Goal: Information Seeking & Learning: Learn about a topic

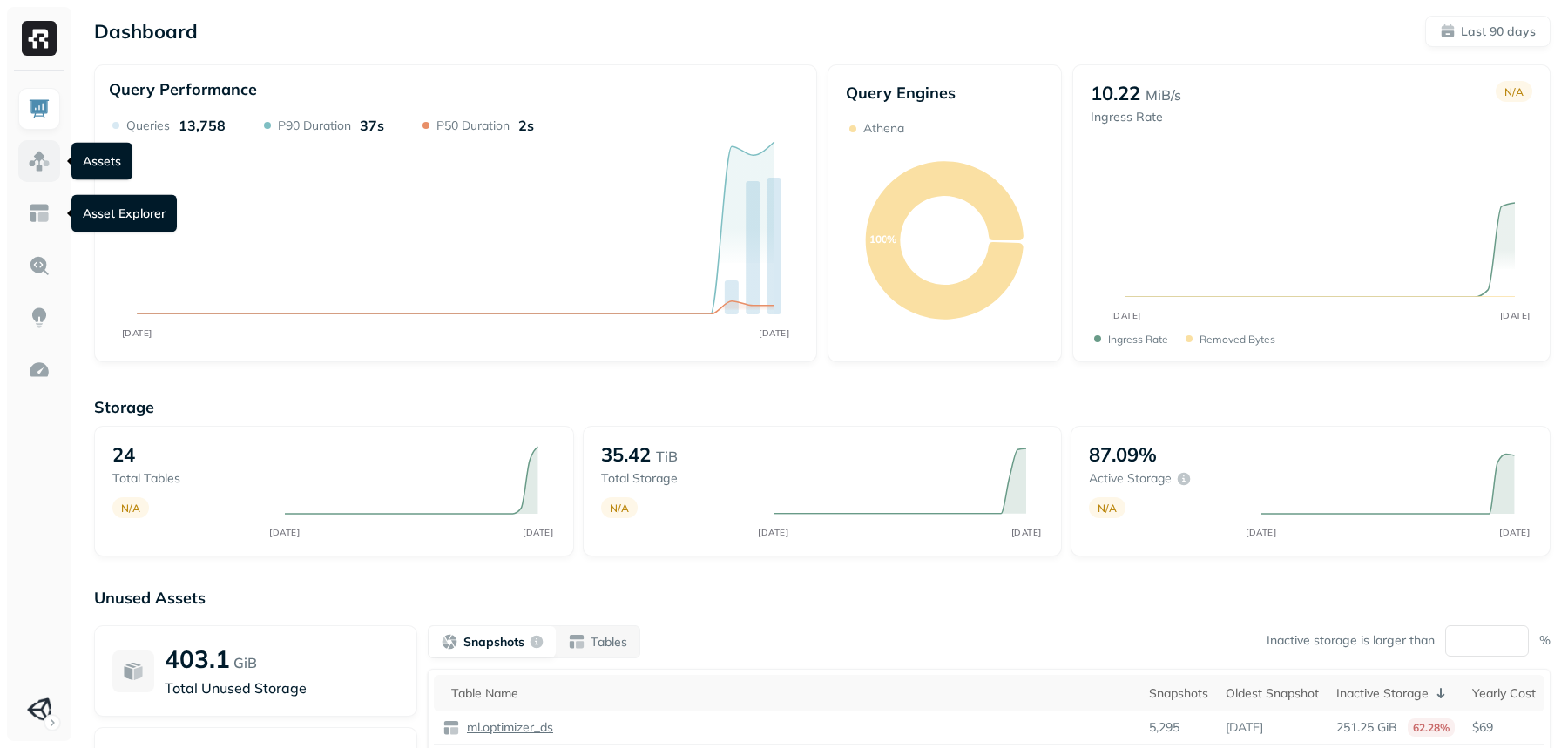
click at [34, 181] on link at bounding box center [39, 161] width 42 height 42
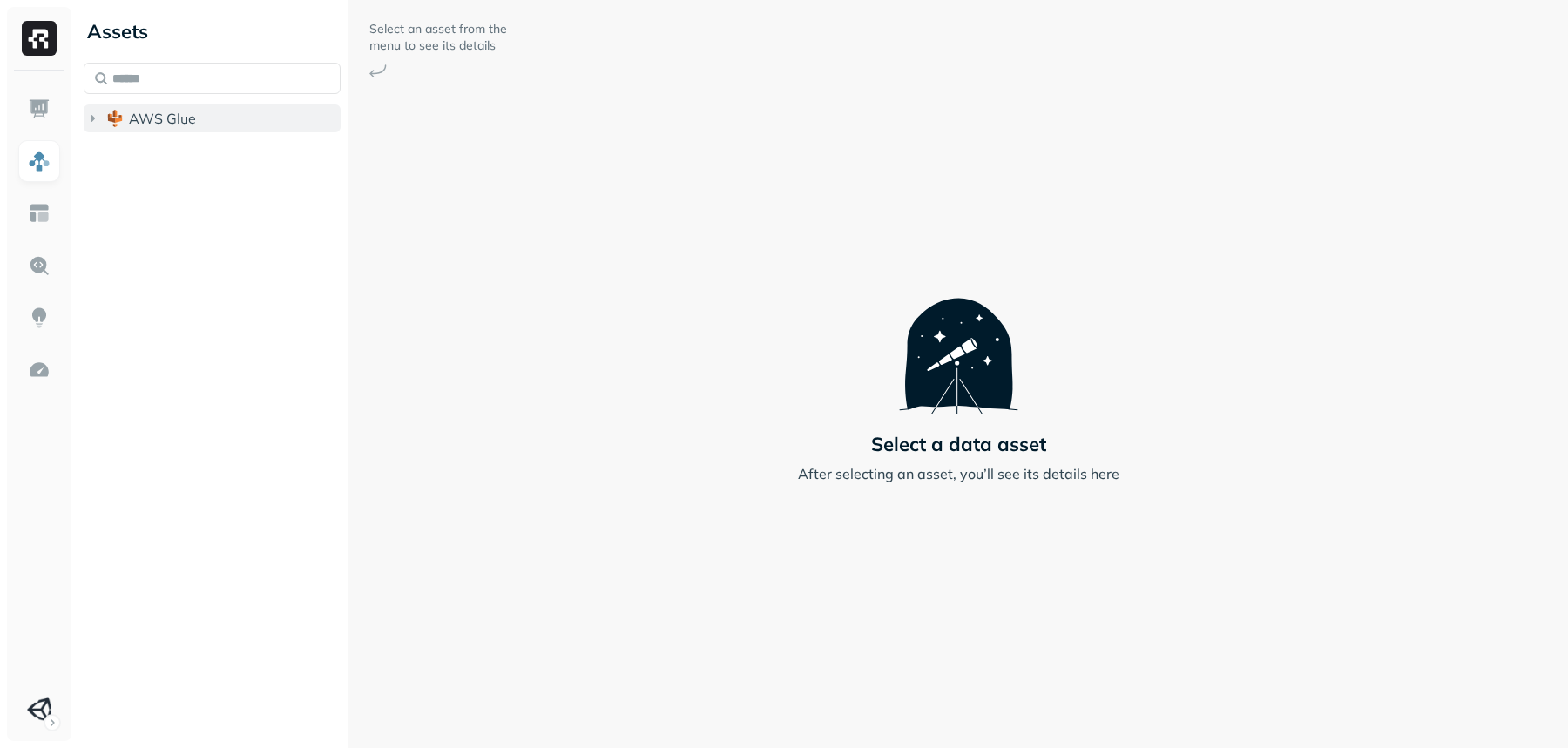
click at [209, 121] on button "AWS Glue" at bounding box center [212, 118] width 257 height 28
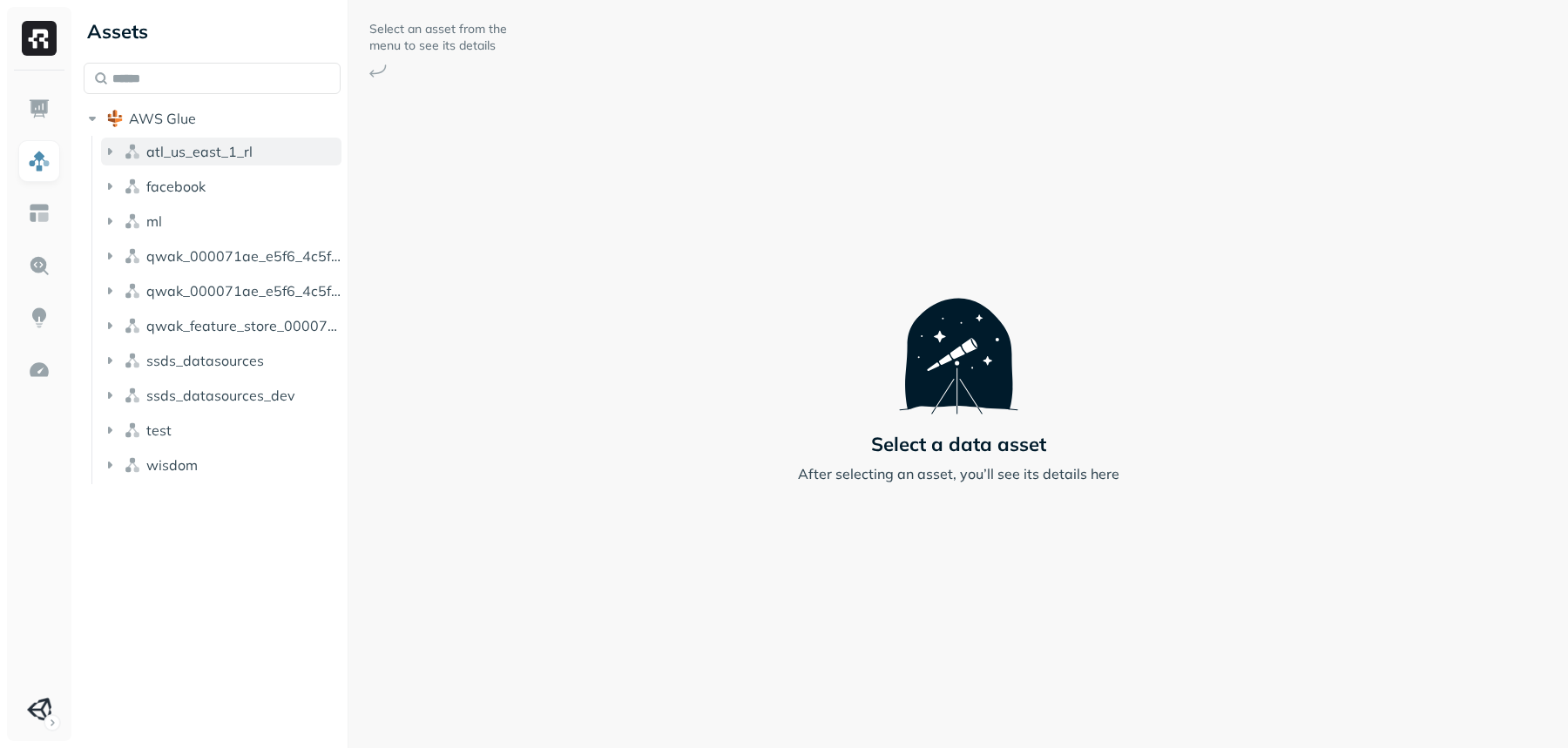
click at [201, 144] on span "atl_us_east_1_rl" at bounding box center [199, 152] width 106 height 17
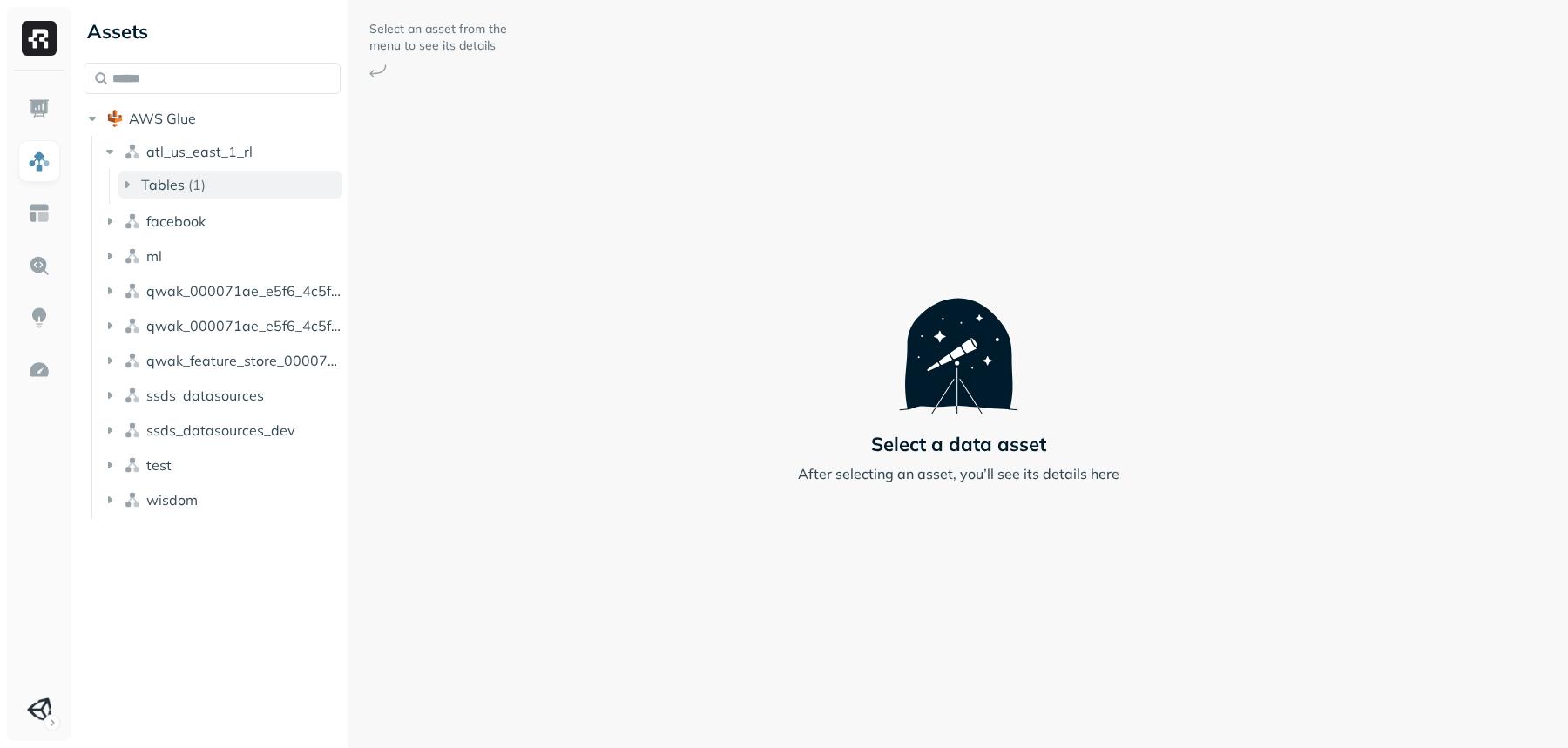
click at [194, 185] on p "( 1 )" at bounding box center [197, 184] width 17 height 17
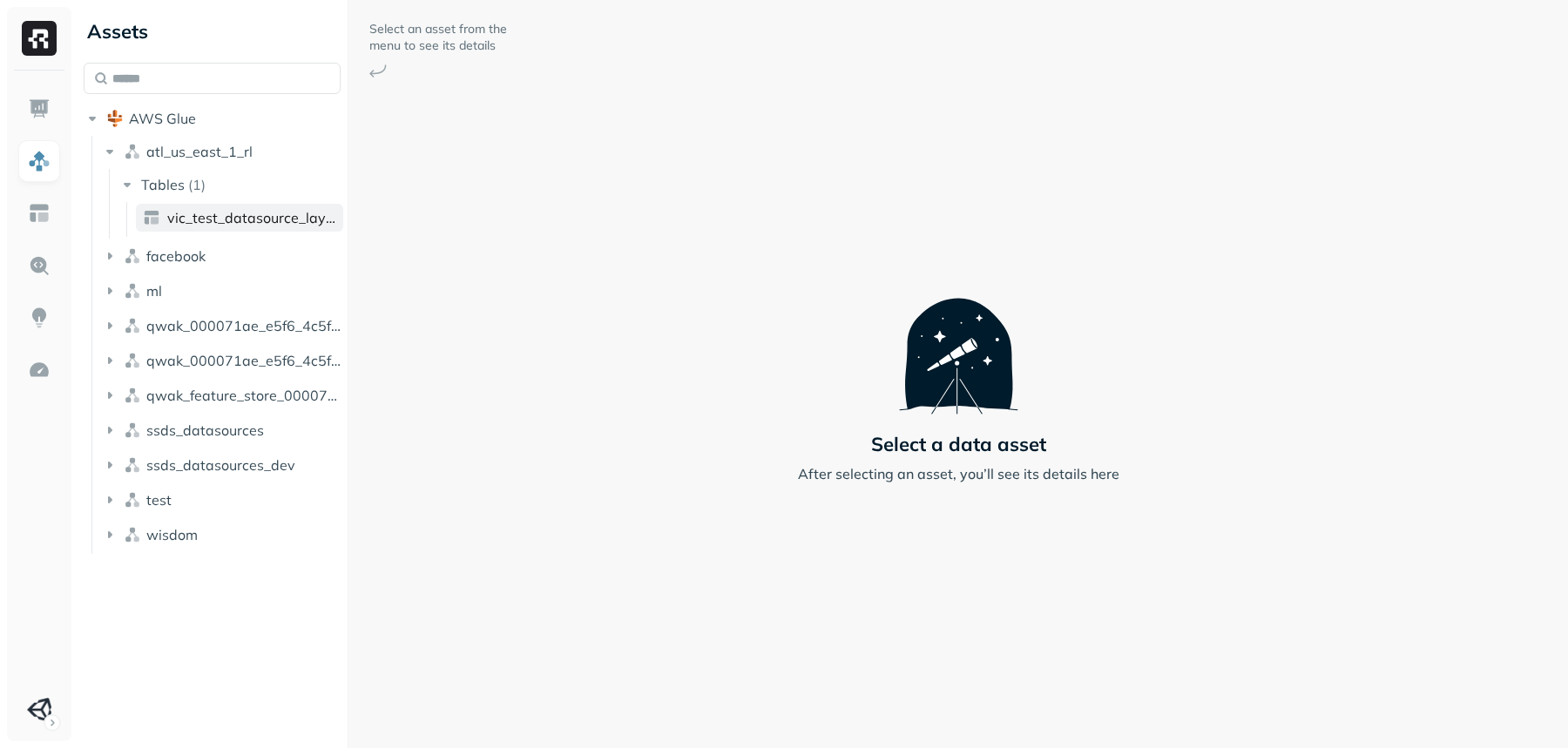
click at [195, 212] on span "vic_test_datasource_layer_intermediate" at bounding box center [251, 218] width 169 height 17
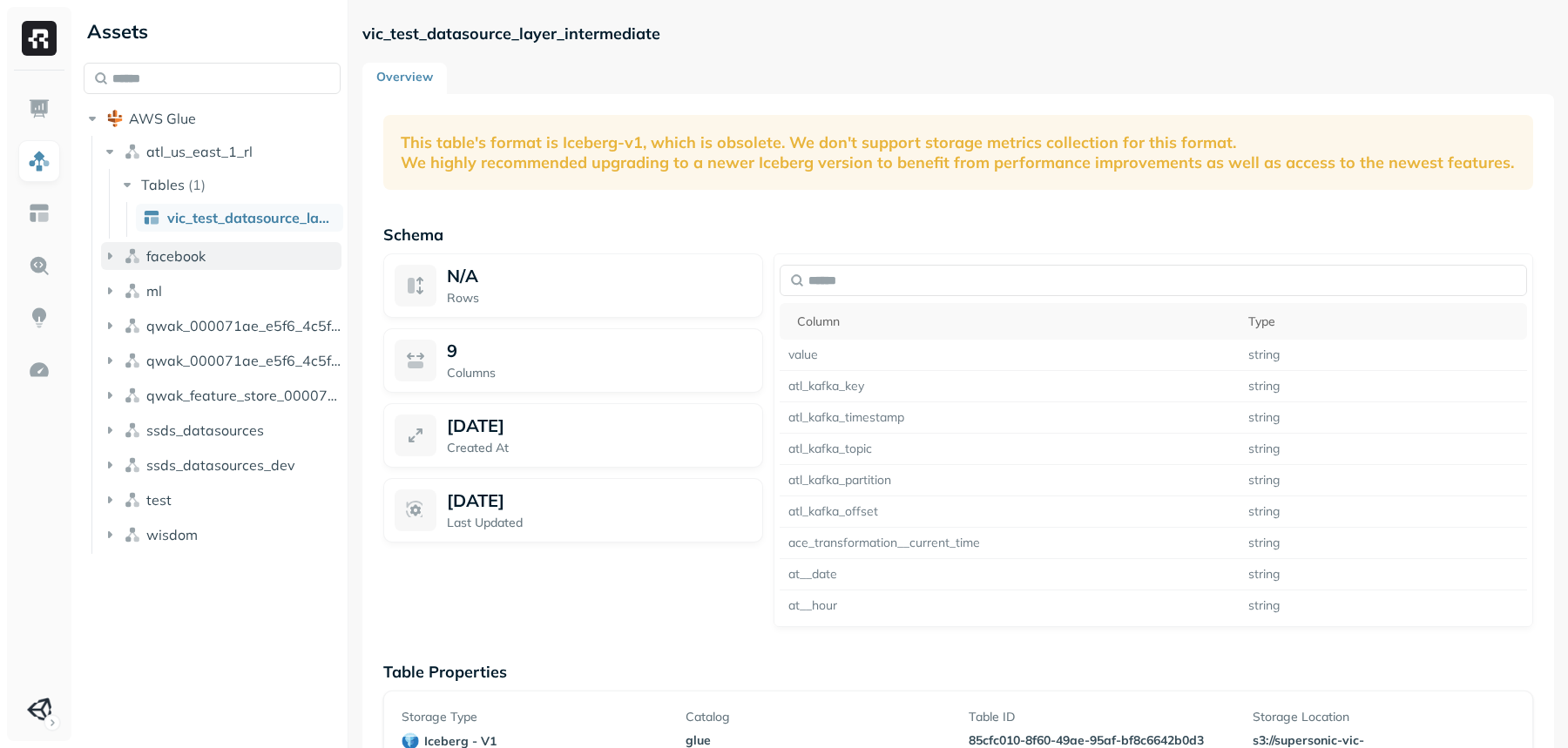
click at [159, 247] on span "facebook" at bounding box center [176, 256] width 59 height 17
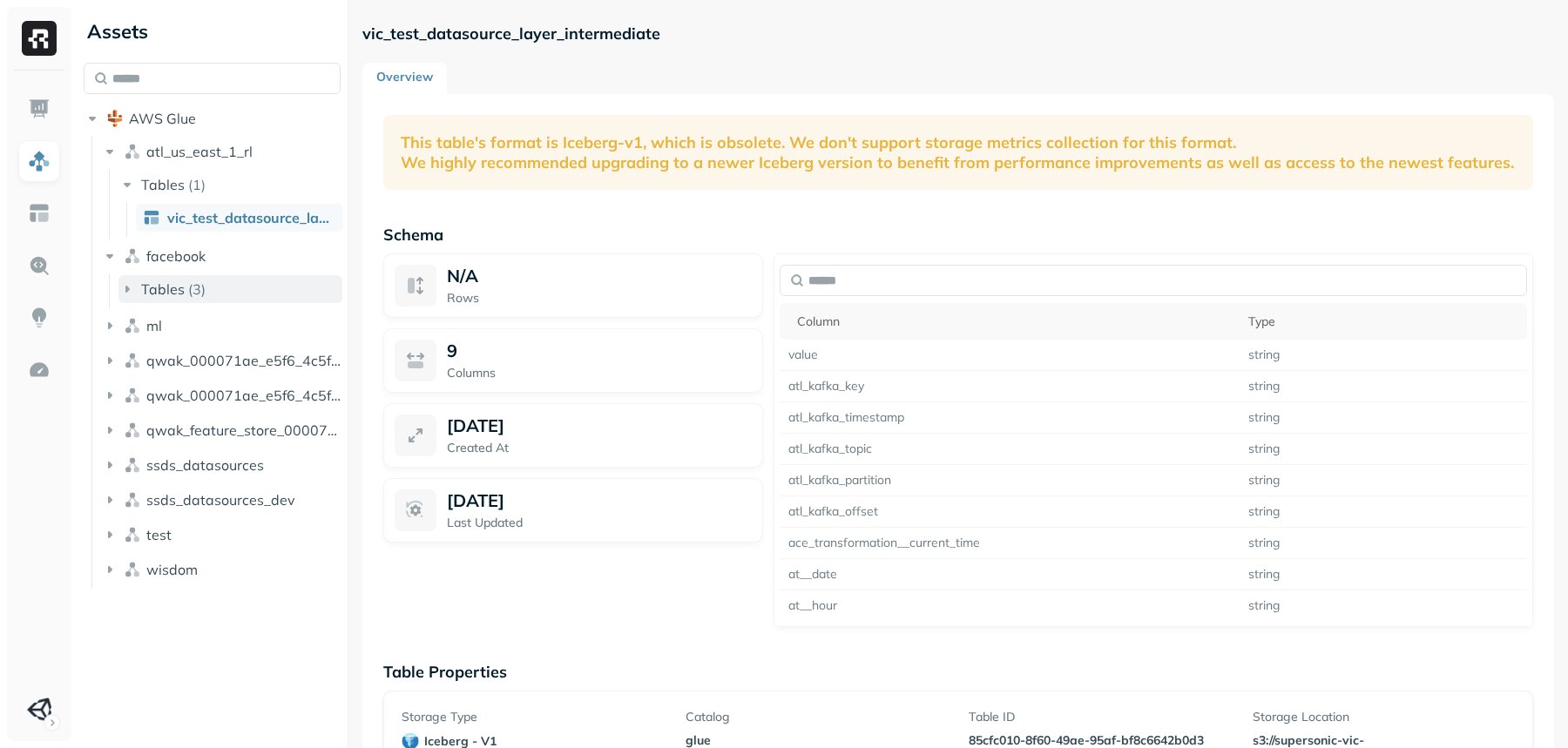
click at [188, 290] on p "( 3 )" at bounding box center [197, 289] width 17 height 17
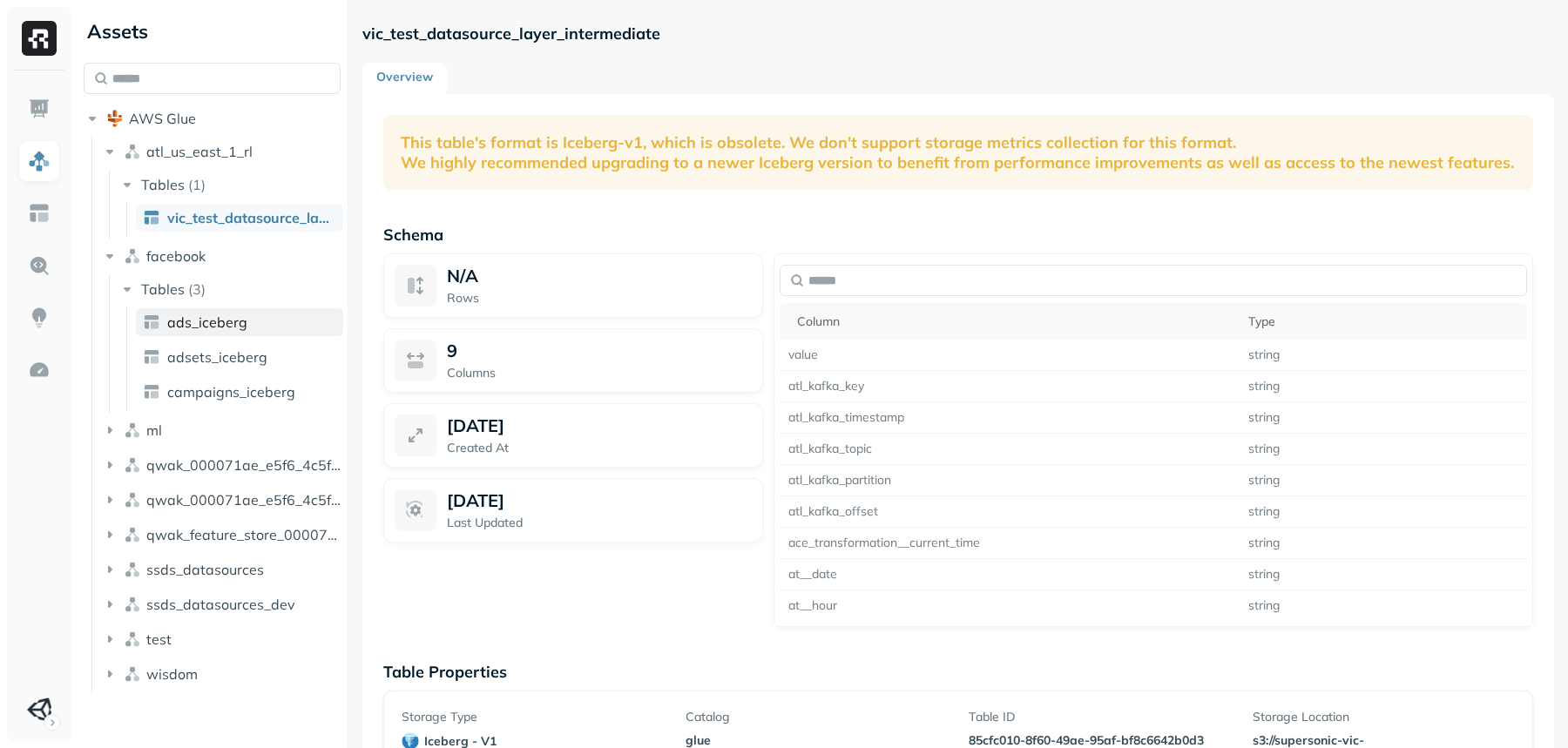
click at [199, 317] on span "ads_iceberg" at bounding box center [207, 322] width 81 height 17
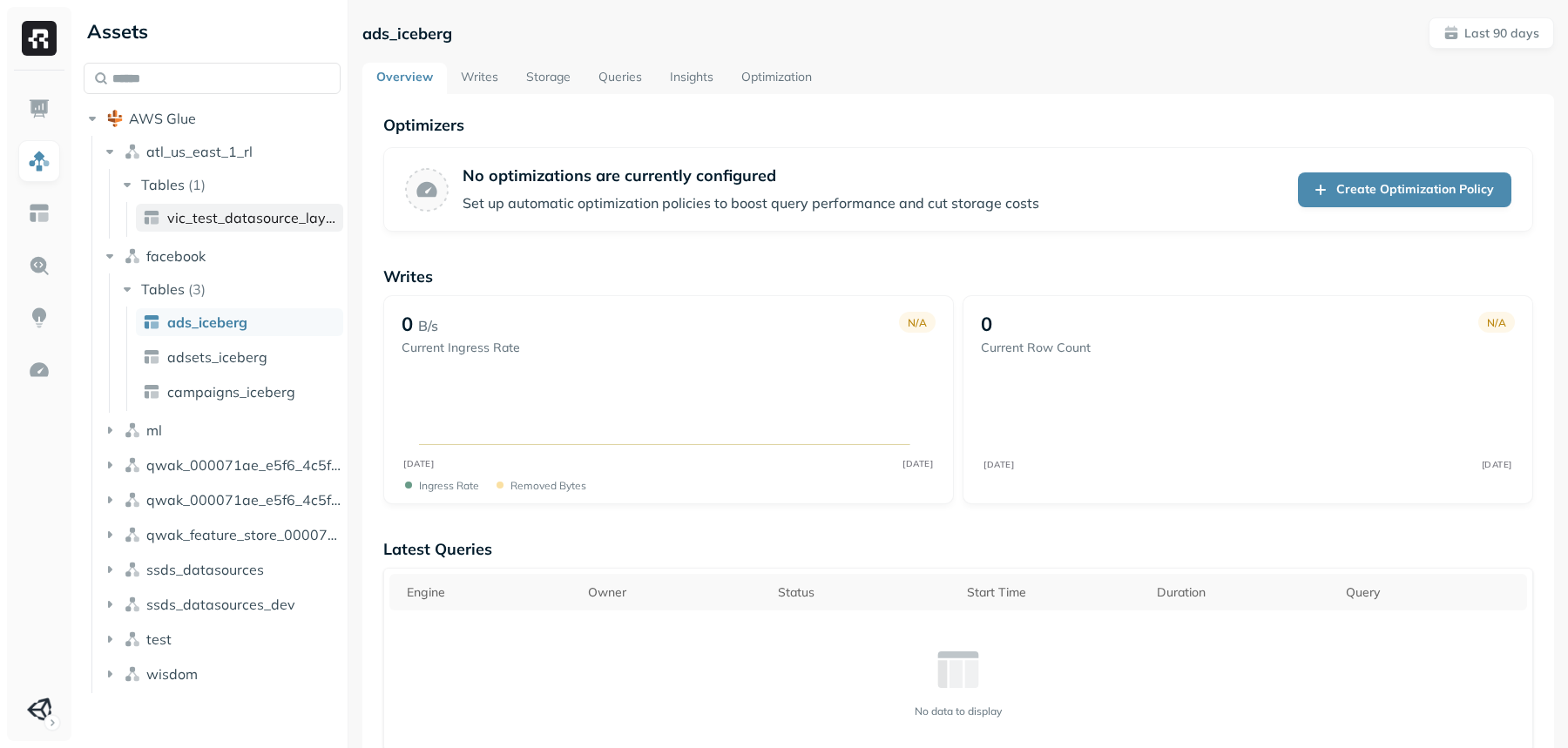
click at [208, 213] on span "vic_test_datasource_layer_intermediate" at bounding box center [251, 218] width 169 height 17
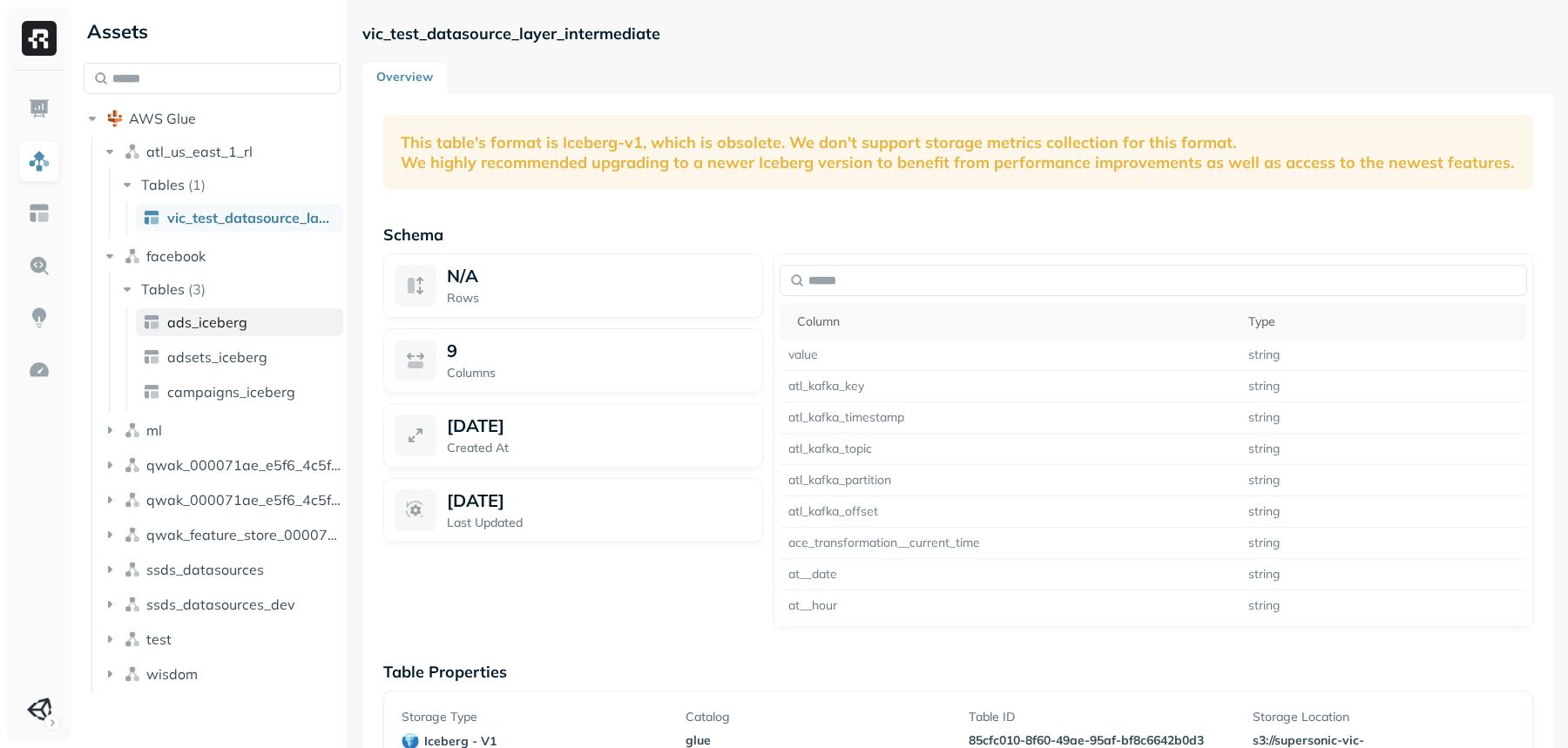
click at [208, 327] on span "ads_iceberg" at bounding box center [207, 322] width 81 height 17
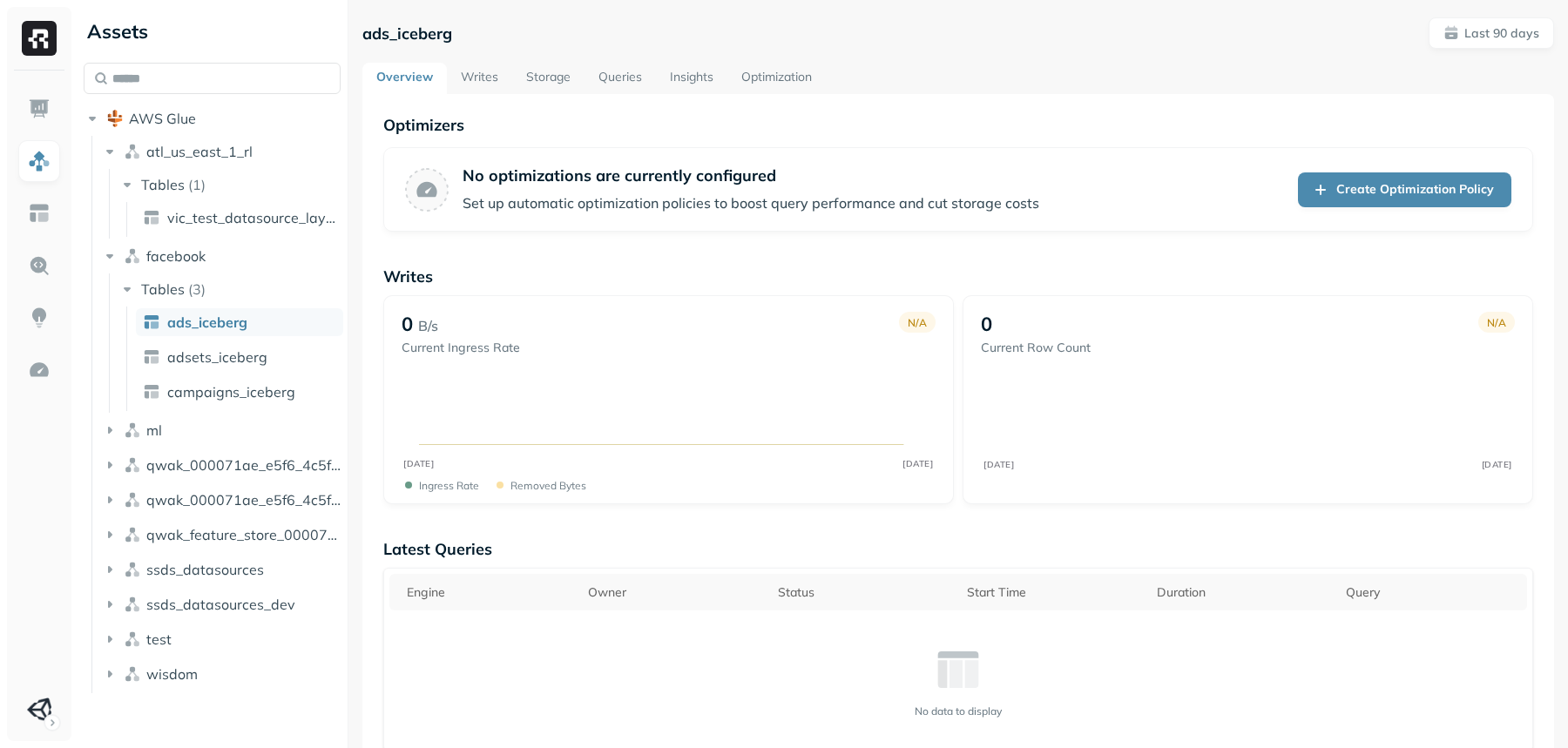
click at [539, 86] on link "Storage" at bounding box center [548, 78] width 72 height 32
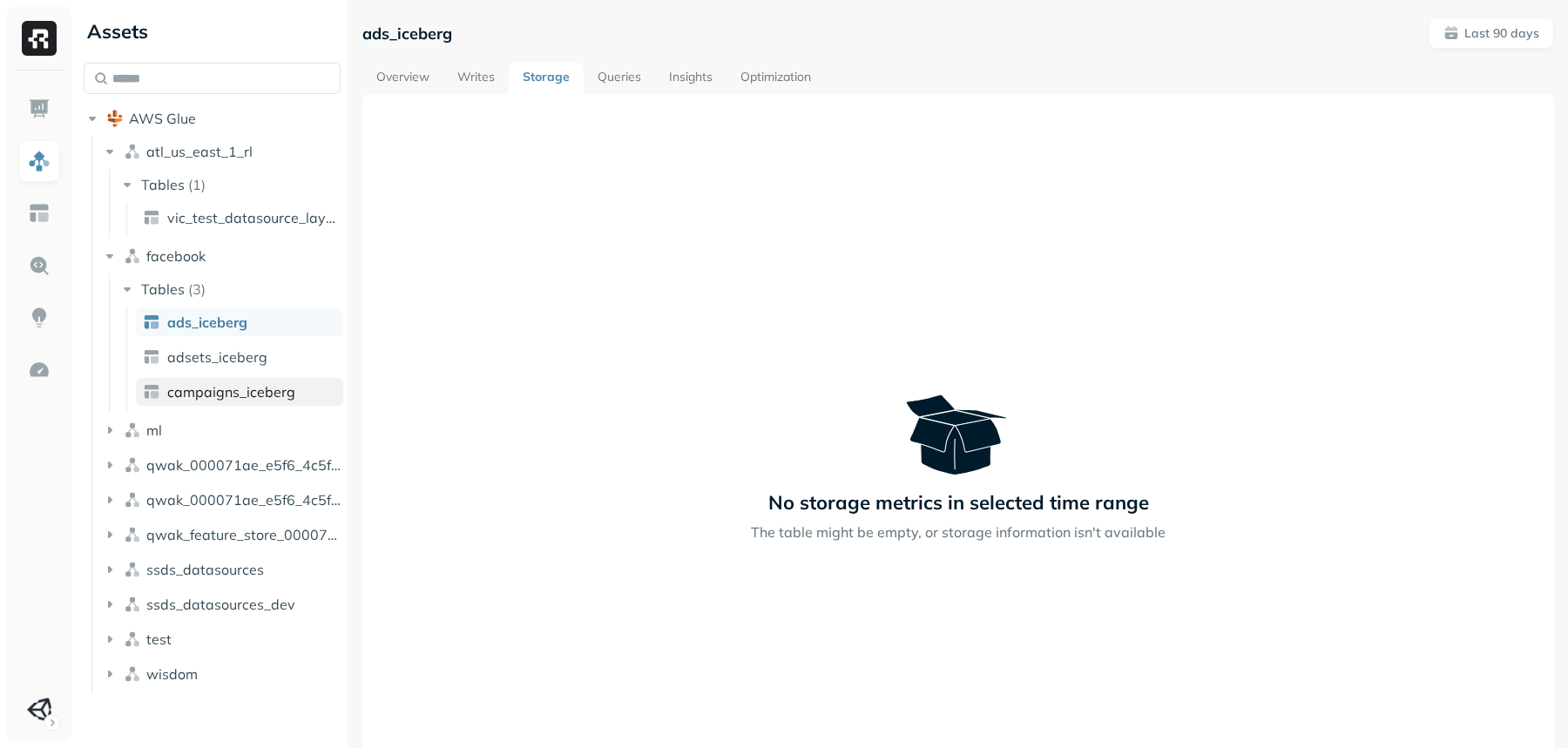
click at [166, 381] on link "campaigns_iceberg" at bounding box center [240, 391] width 207 height 28
click at [238, 354] on span "adsets_iceberg" at bounding box center [217, 357] width 100 height 17
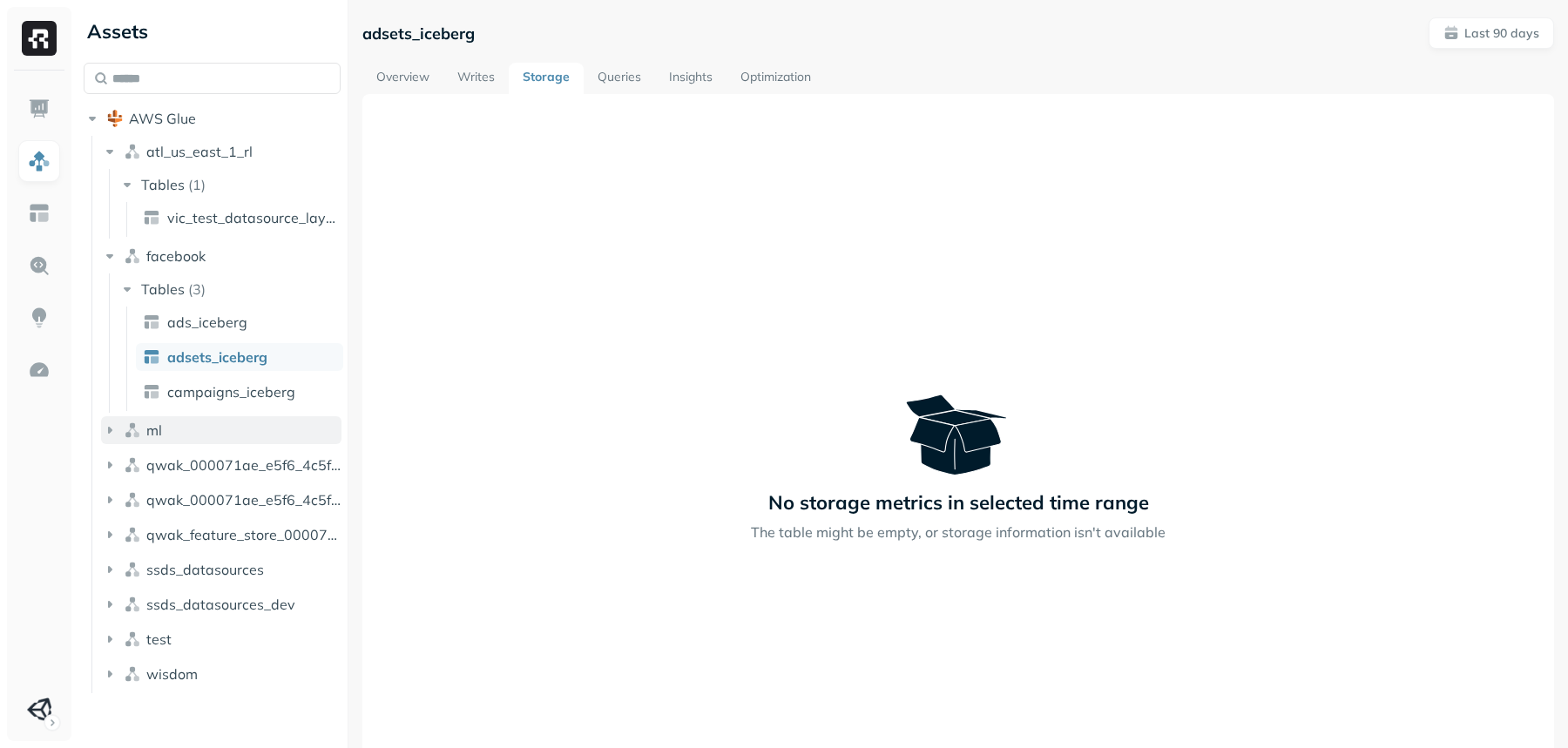
click at [190, 439] on button "ml" at bounding box center [221, 430] width 241 height 28
click at [194, 464] on p "( 1 )" at bounding box center [197, 463] width 17 height 17
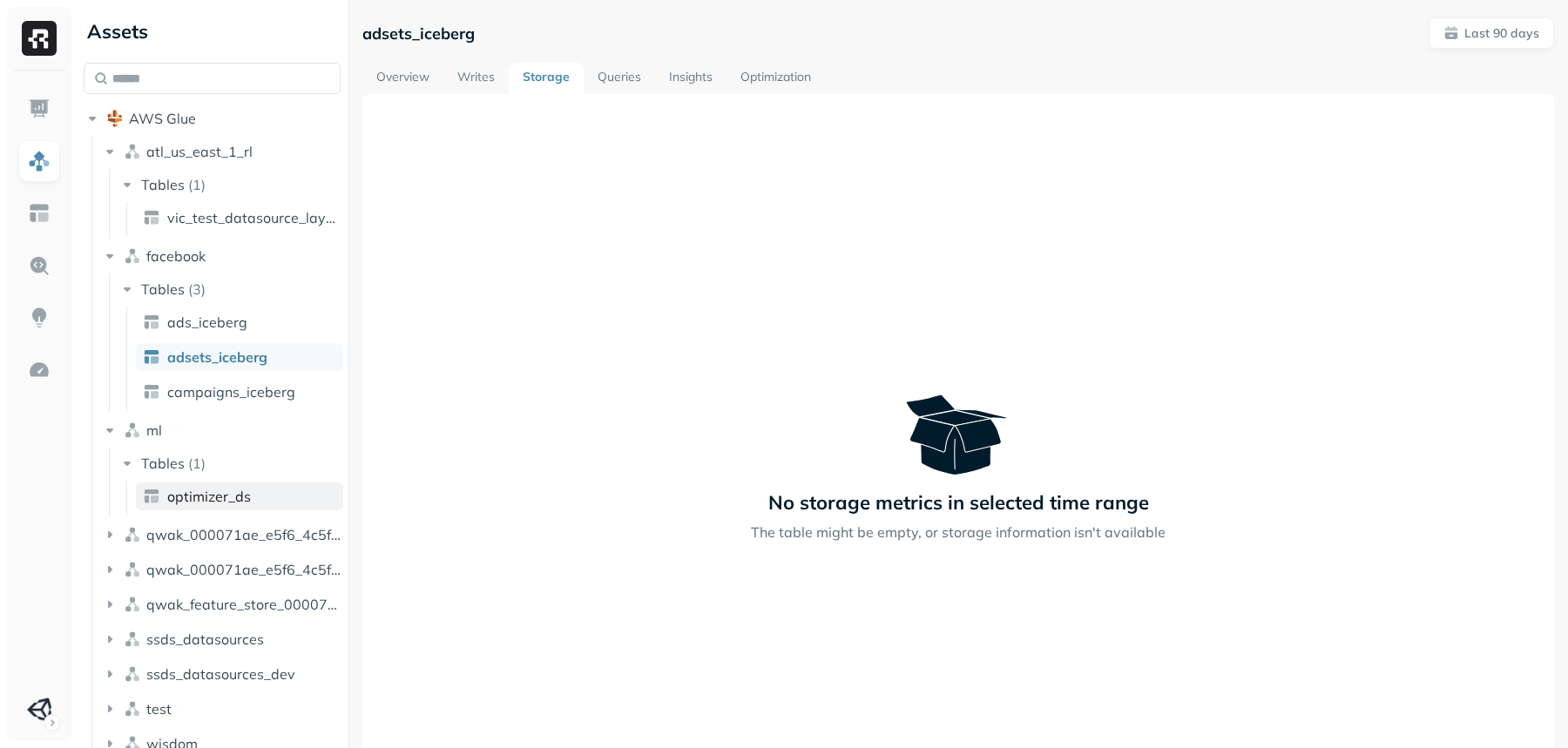
click at [199, 490] on span "optimizer_ds" at bounding box center [208, 497] width 83 height 17
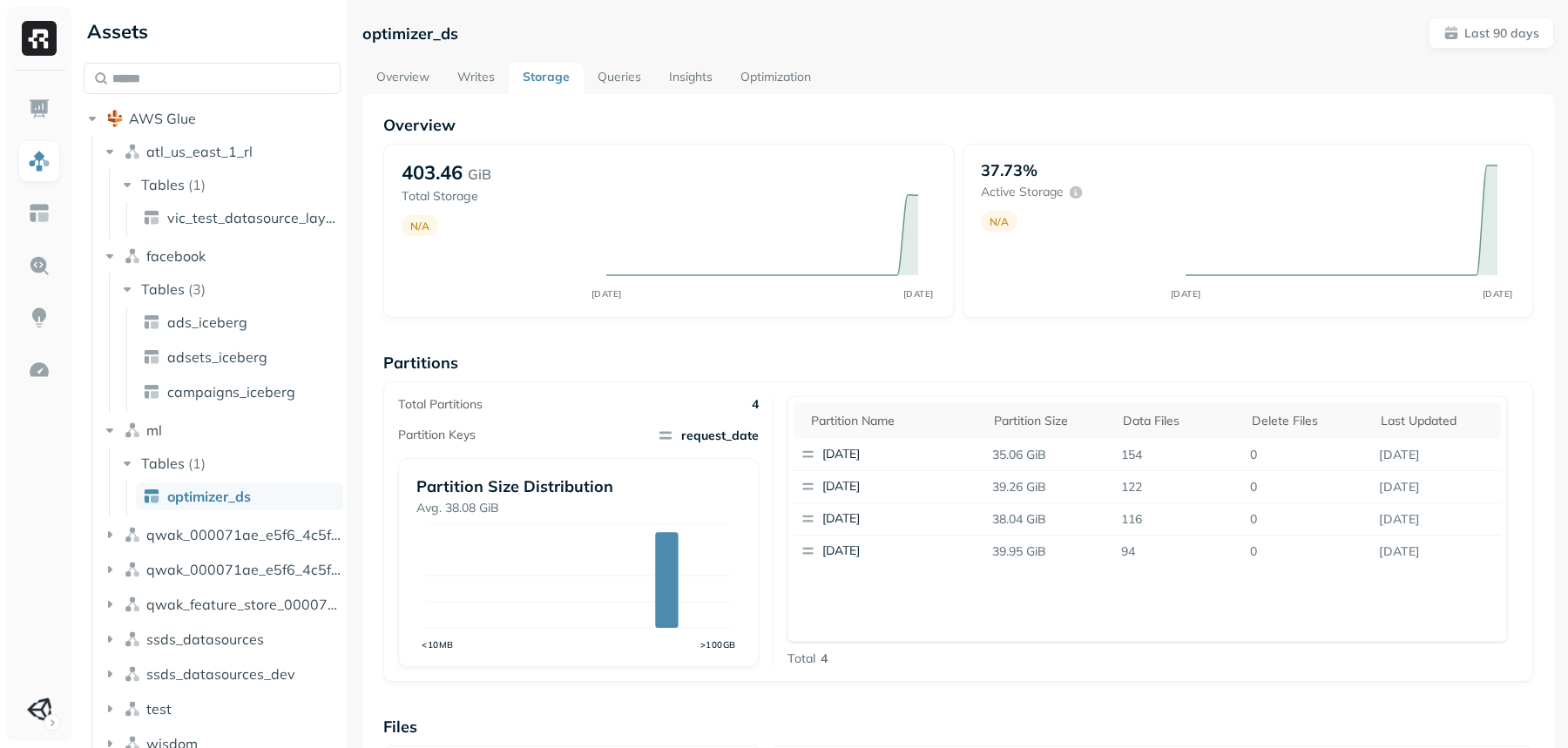
scroll to position [22, 0]
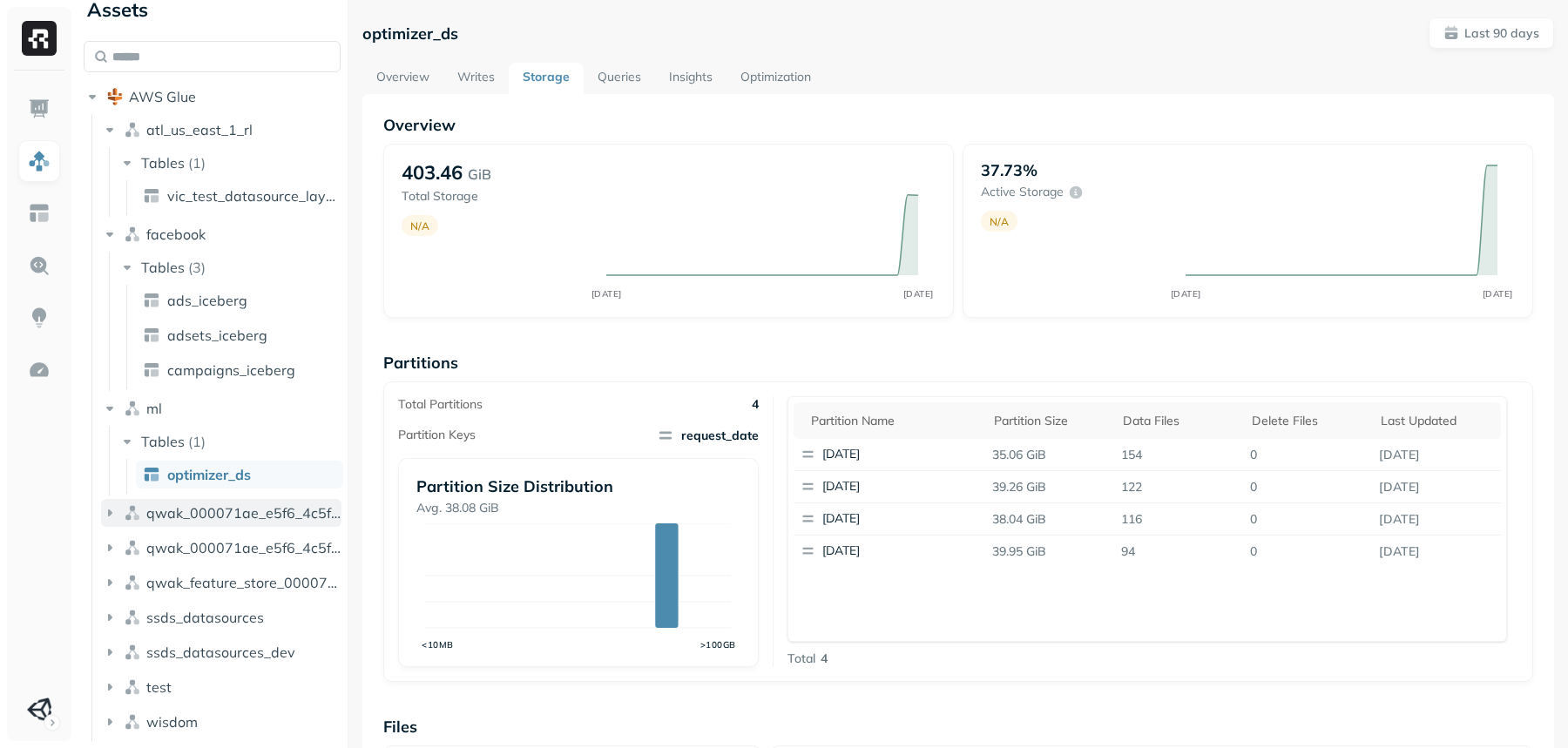
click at [222, 513] on span "qwak_000071ae_e5f6_4c5f_97ab_2b533d00d294_analytics_data" at bounding box center [244, 513] width 195 height 17
click at [214, 541] on button "Tables ( 5 )" at bounding box center [230, 546] width 223 height 28
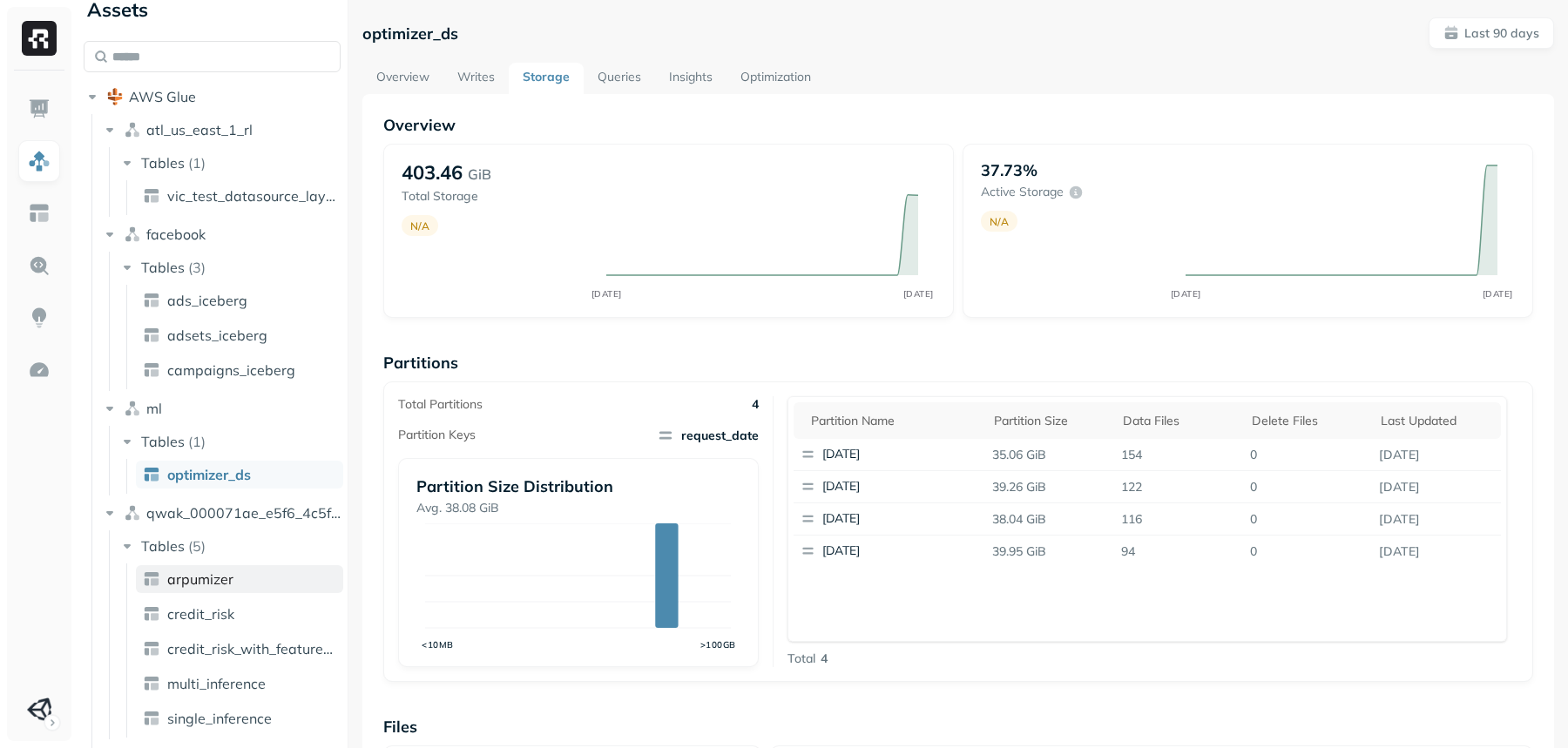
click at [213, 578] on span "arpumizer" at bounding box center [199, 579] width 66 height 17
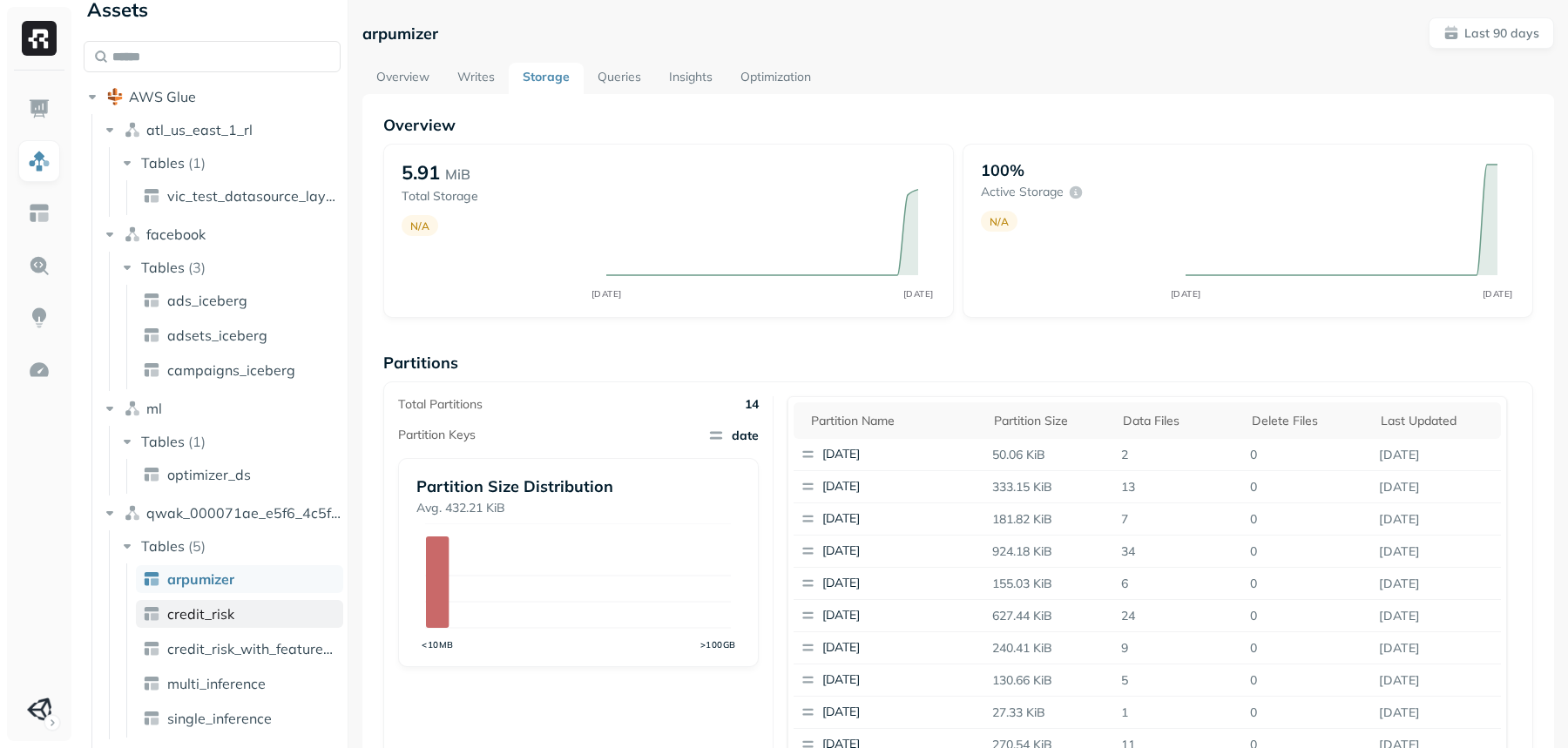
click at [232, 612] on span "credit_risk" at bounding box center [200, 614] width 67 height 17
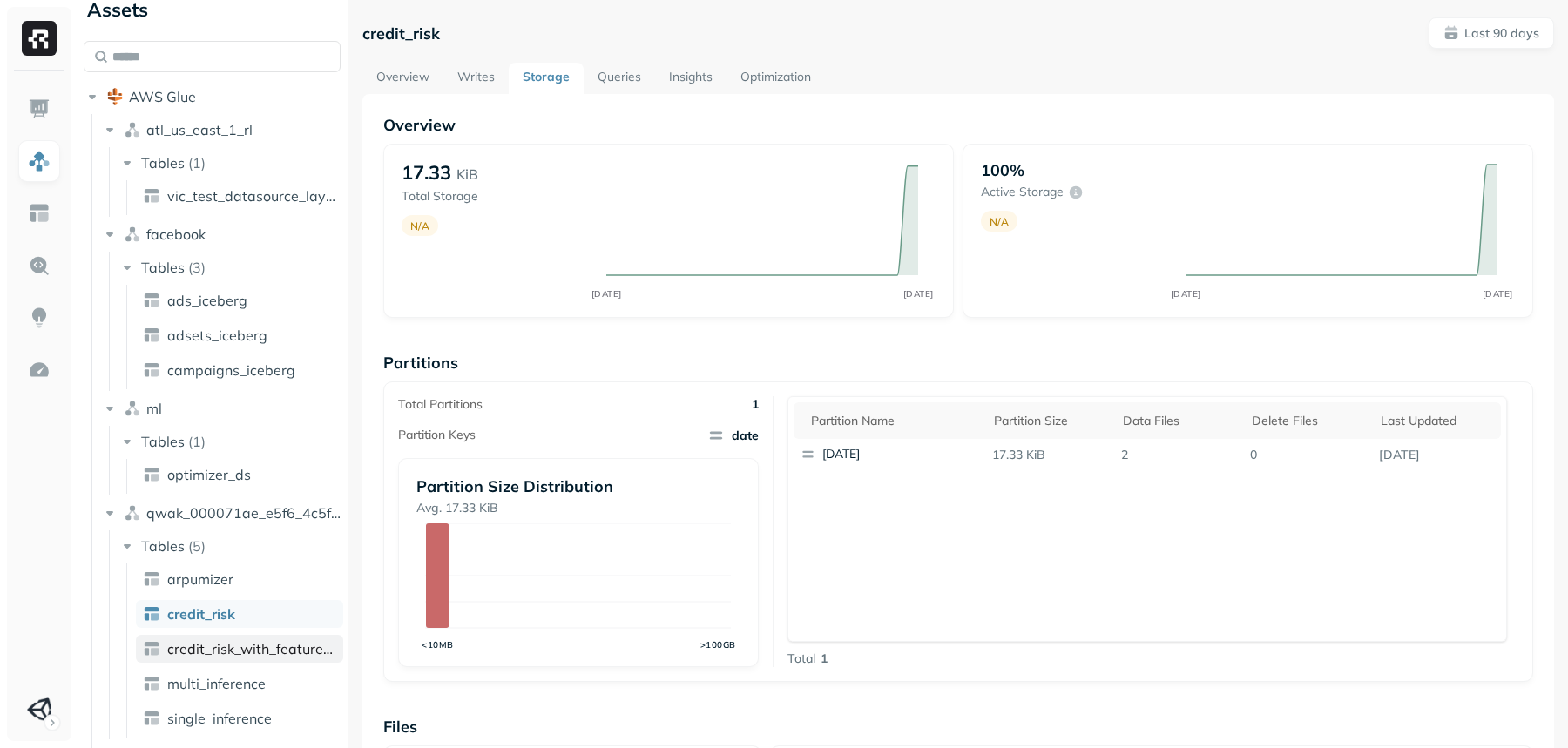
click at [230, 612] on span "credit_risk_with_feature_store" at bounding box center [251, 648] width 169 height 17
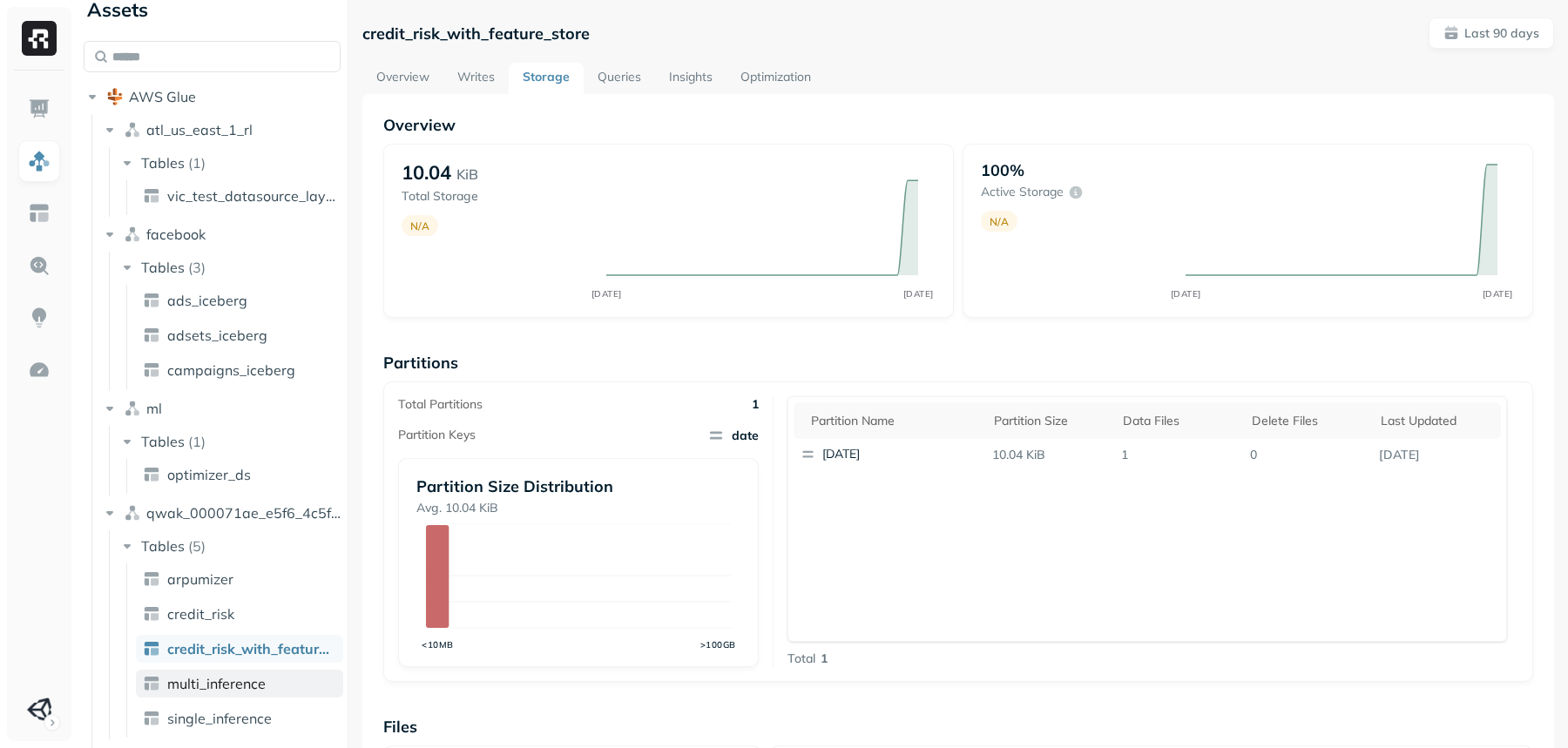
click at [228, 612] on span "multi_inference" at bounding box center [216, 684] width 99 height 17
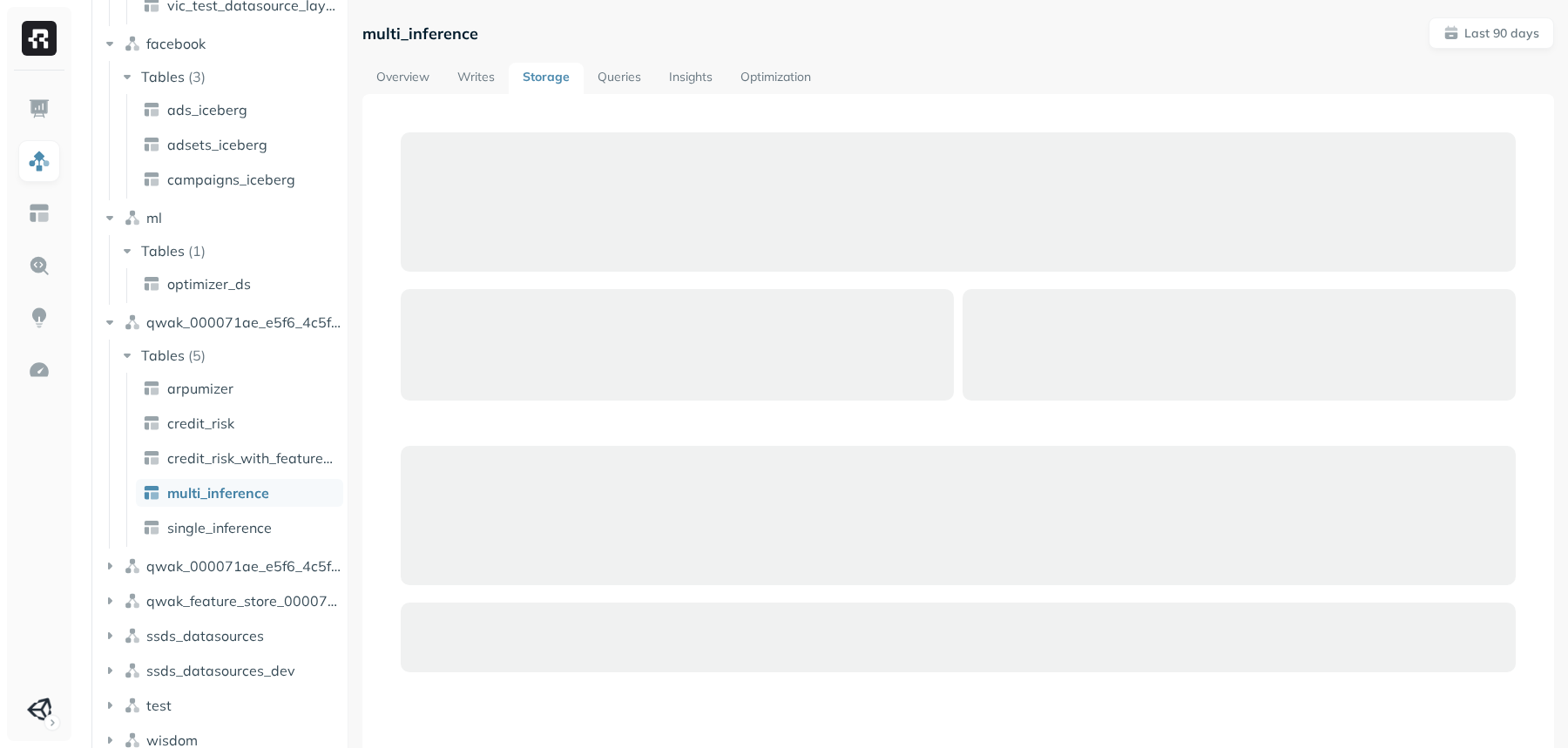
scroll to position [231, 0]
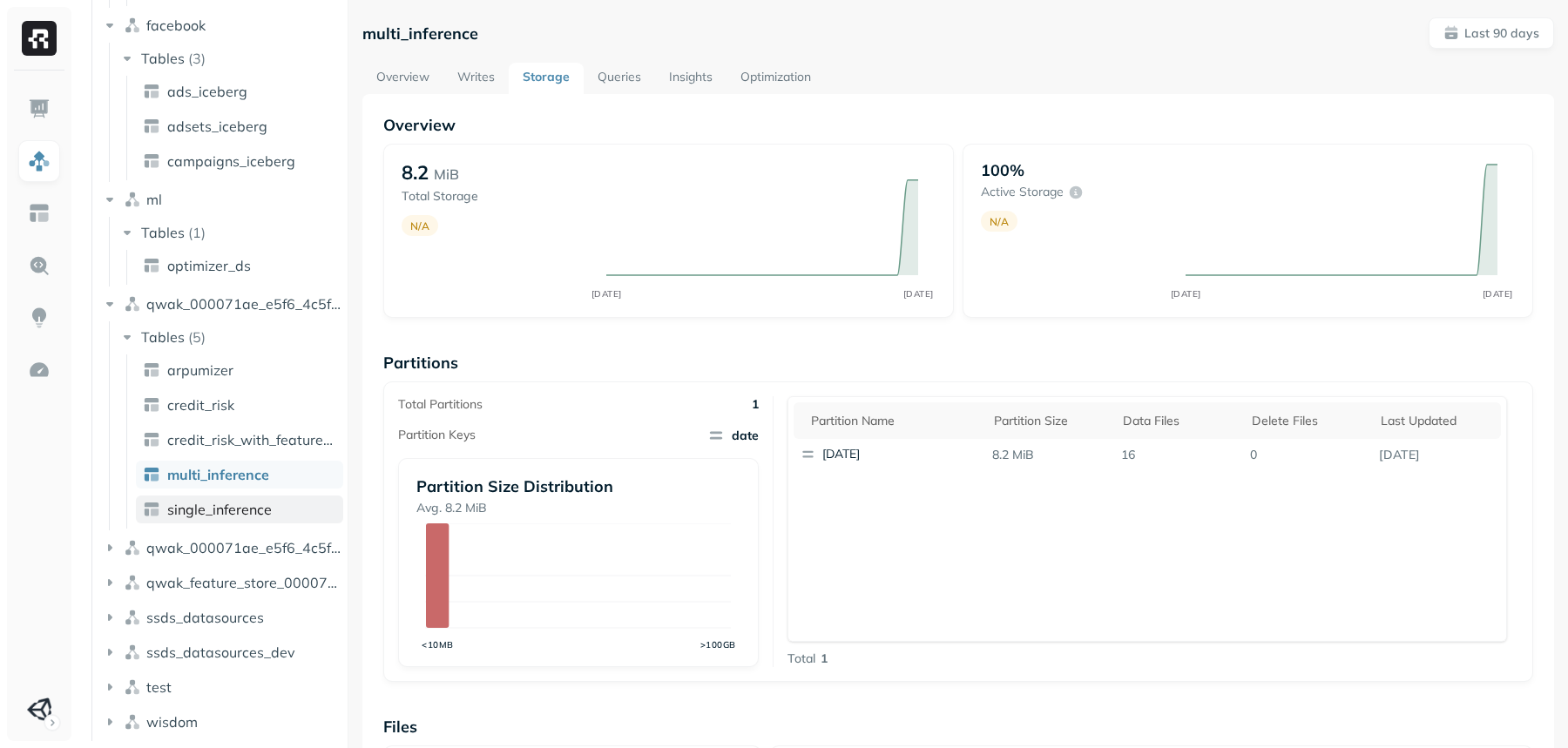
click at [203, 503] on span "single_inference" at bounding box center [219, 509] width 105 height 17
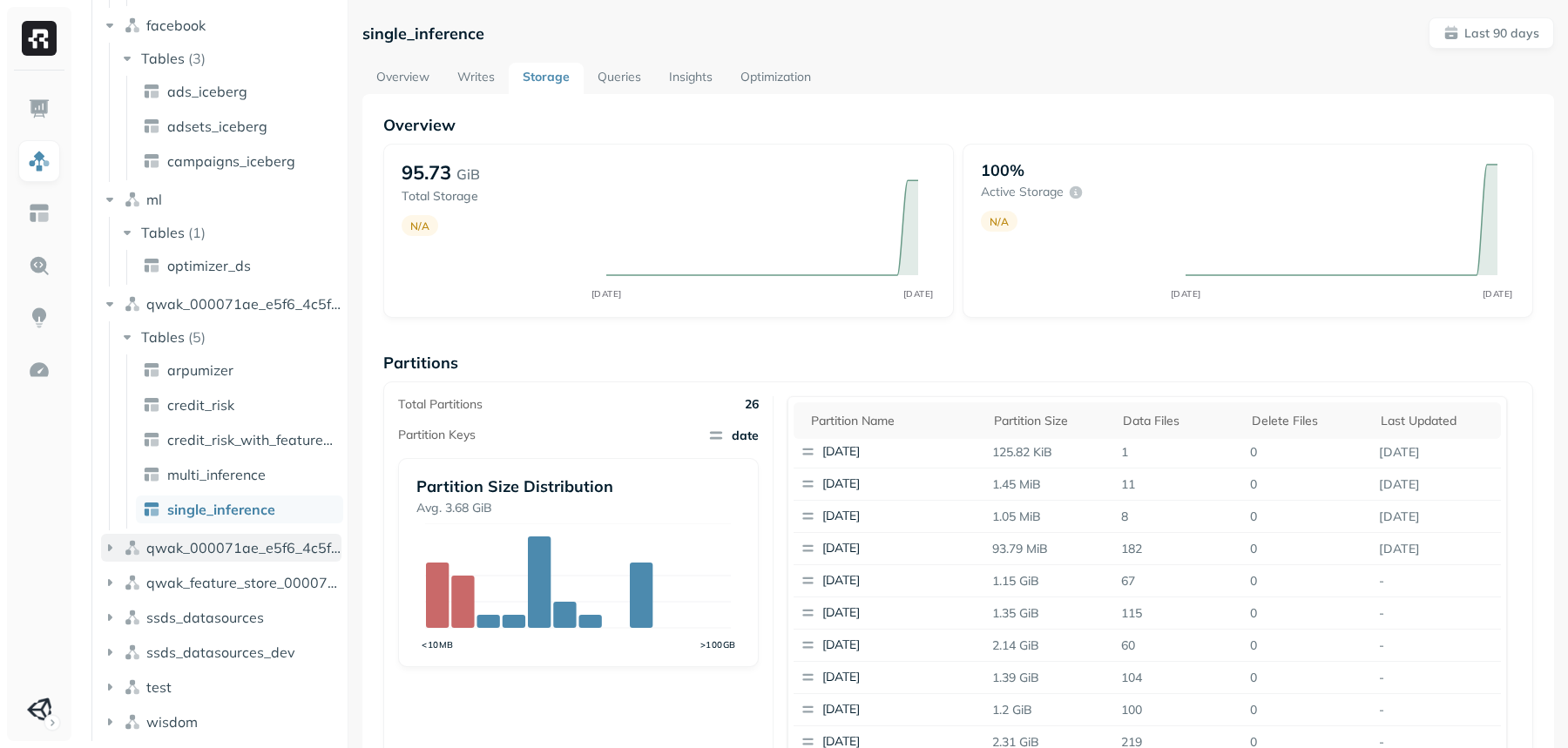
click at [235, 561] on button "qwak_000071ae_e5f6_4c5f_97ab_2b533d00d294_analytics_data_view" at bounding box center [221, 548] width 241 height 28
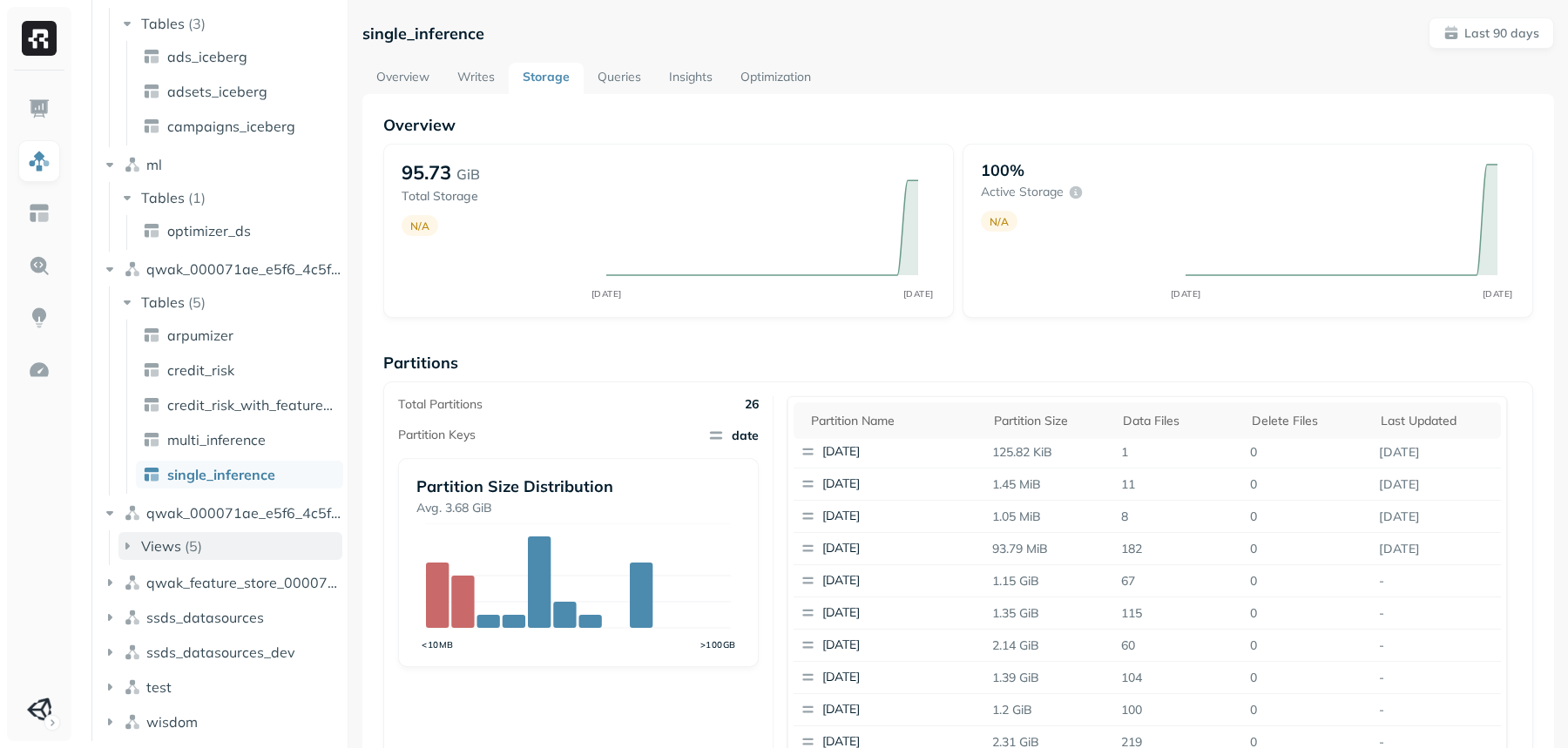
click at [222, 542] on button "Views ( 5 )" at bounding box center [230, 546] width 223 height 28
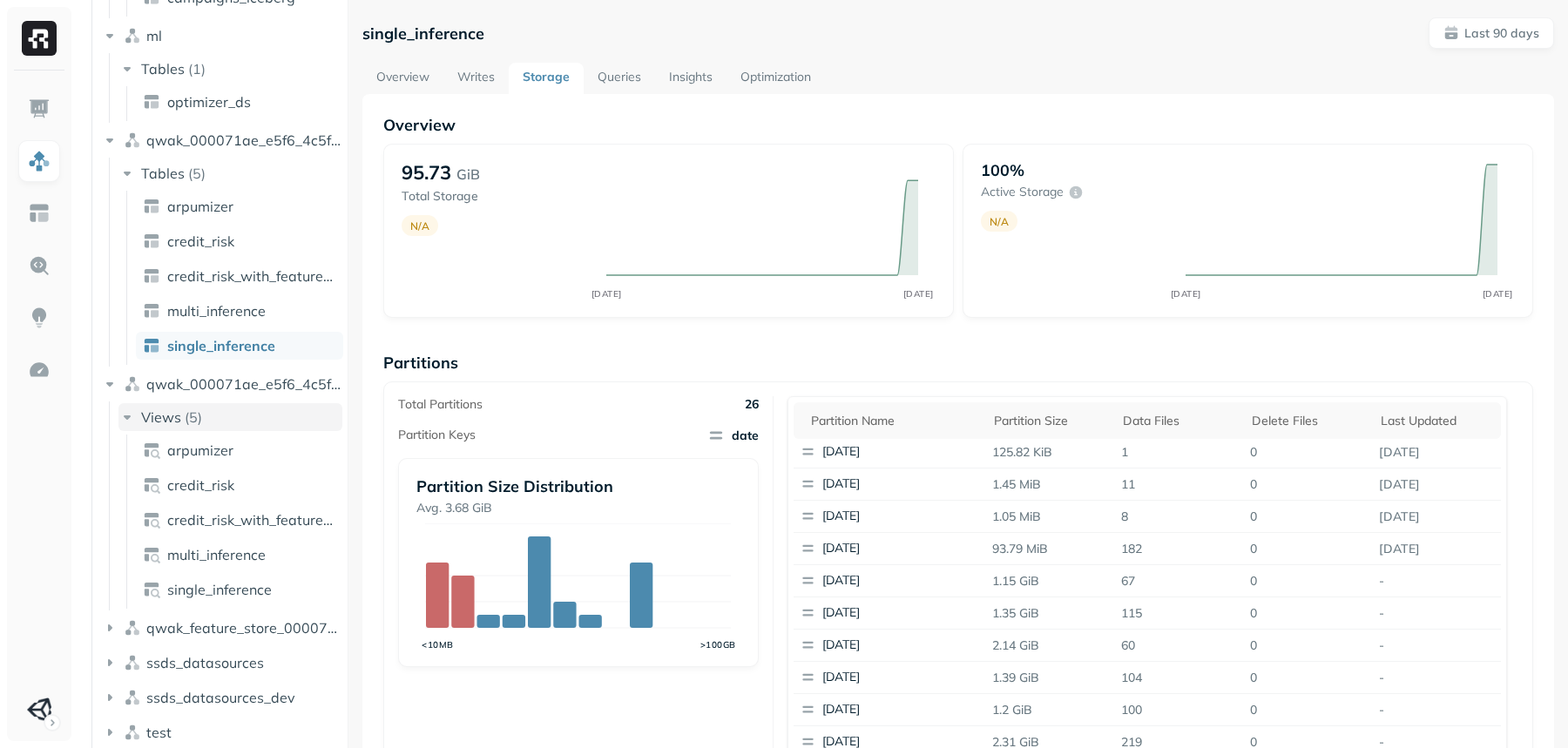
scroll to position [440, 0]
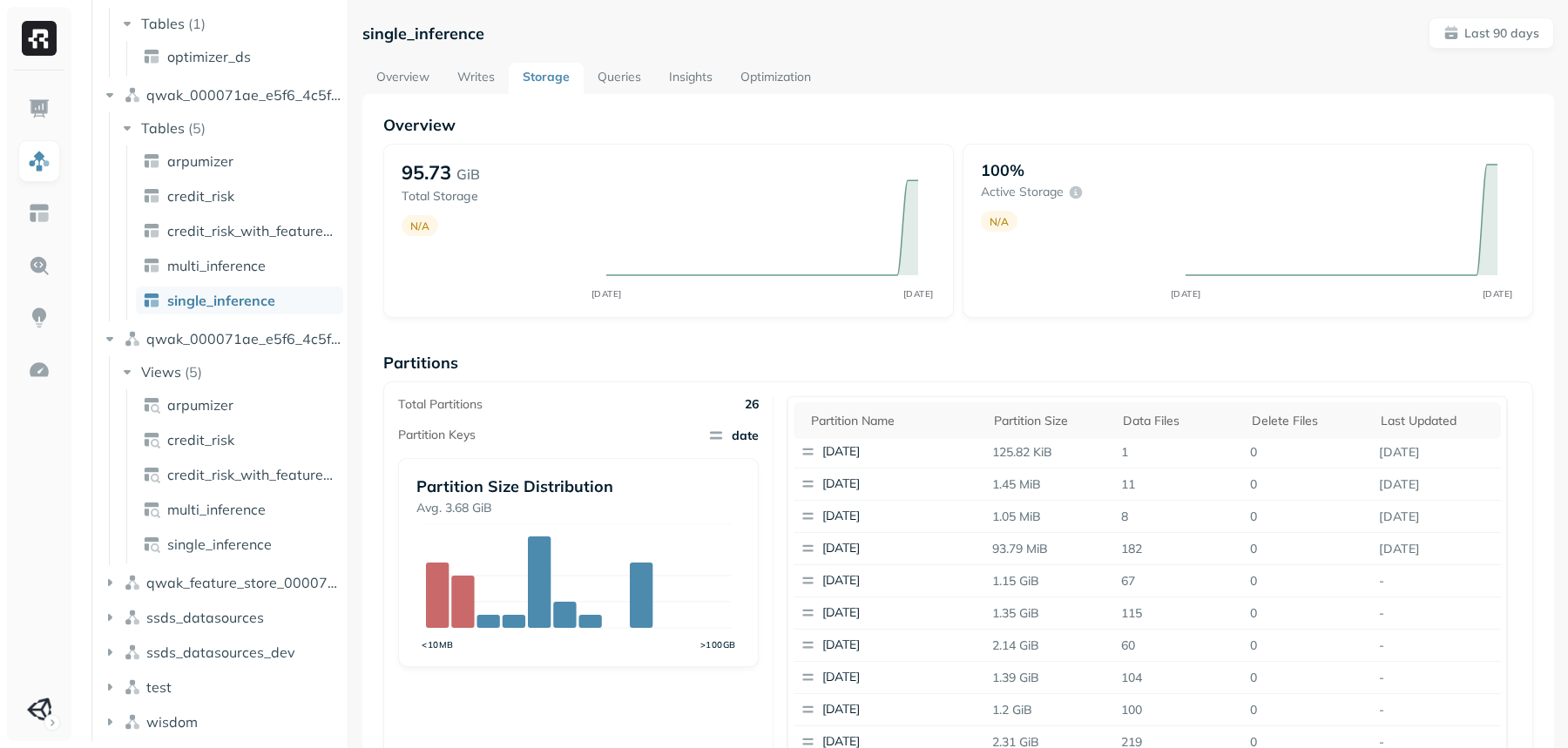
click at [223, 492] on ul "arpumizer credit_risk credit_risk_with_feature_store multi_inference single_inf…" at bounding box center [235, 477] width 217 height 175
click at [222, 471] on span "credit_risk_with_feature_store" at bounding box center [251, 475] width 169 height 17
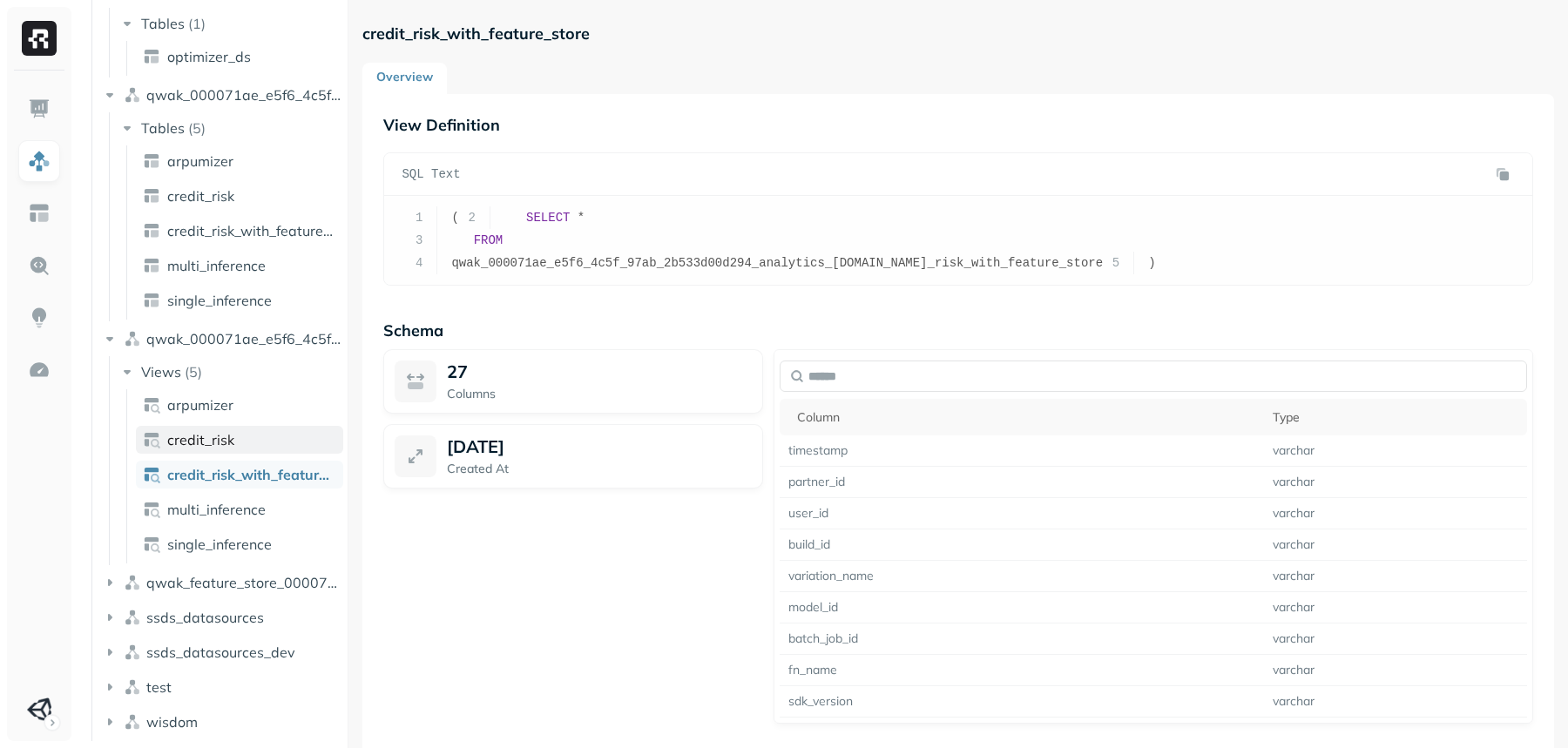
click at [228, 444] on span "credit_risk" at bounding box center [200, 440] width 67 height 17
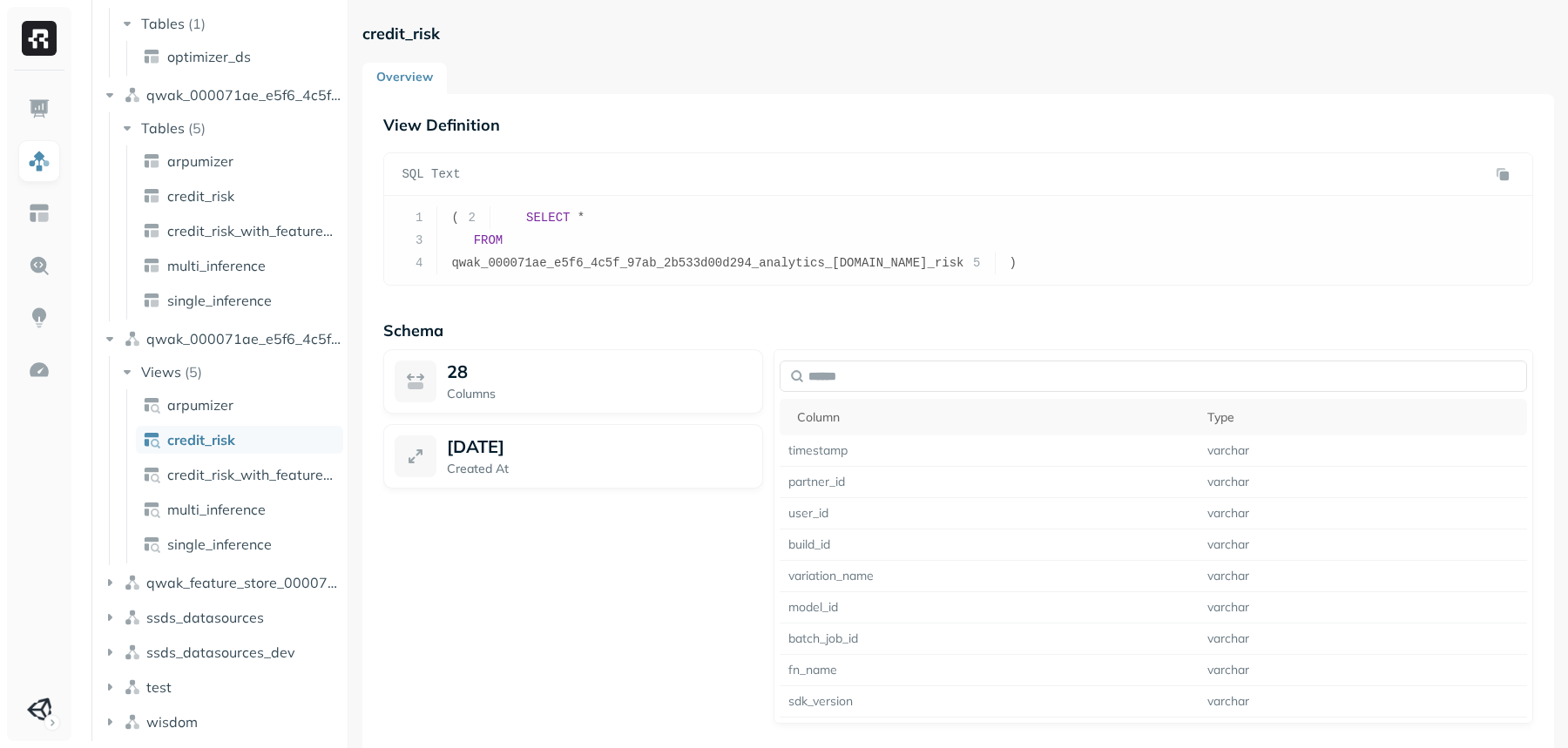
click at [226, 428] on link "credit_risk" at bounding box center [240, 439] width 207 height 28
click at [161, 393] on link "arpumizer" at bounding box center [240, 405] width 207 height 28
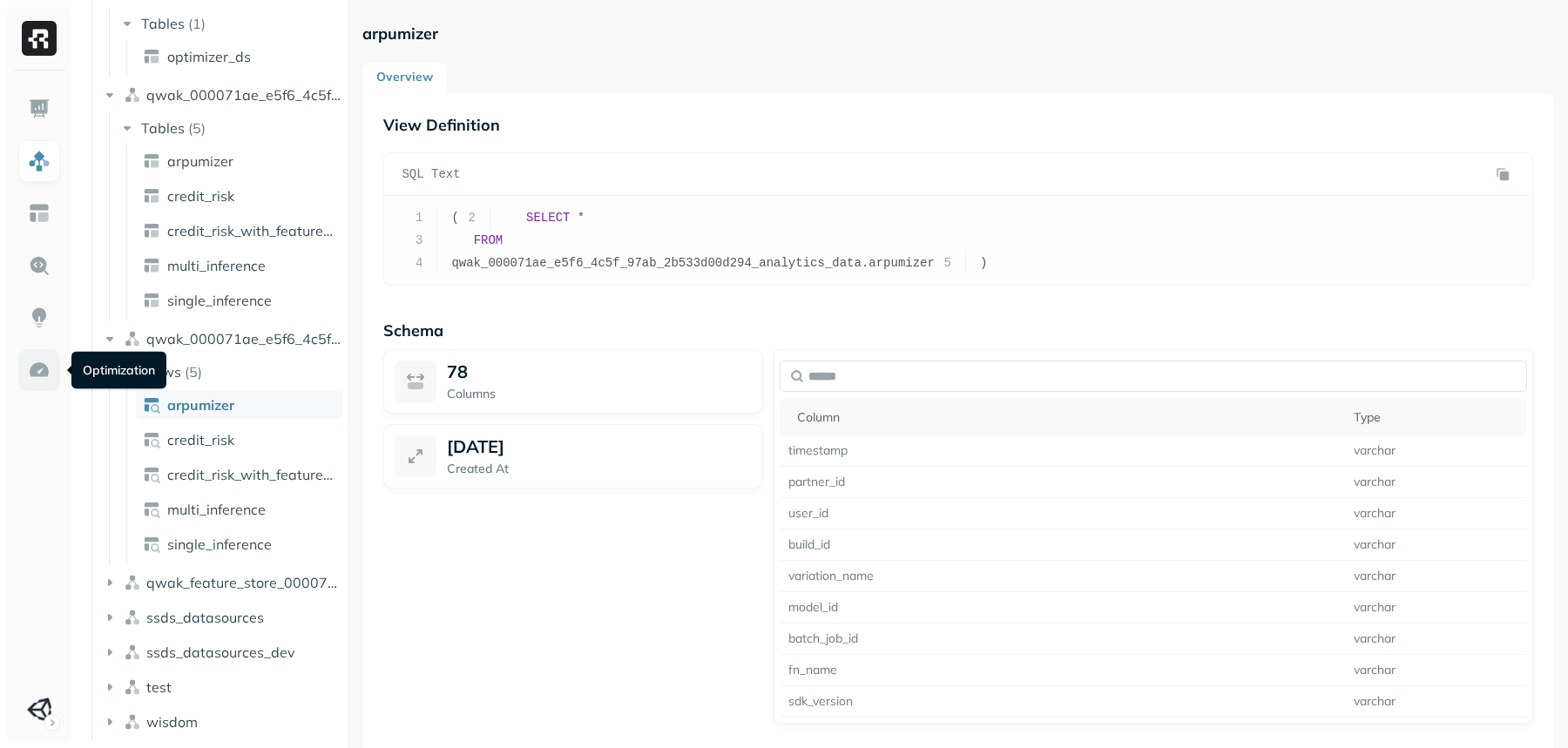
click at [42, 384] on link at bounding box center [39, 370] width 42 height 42
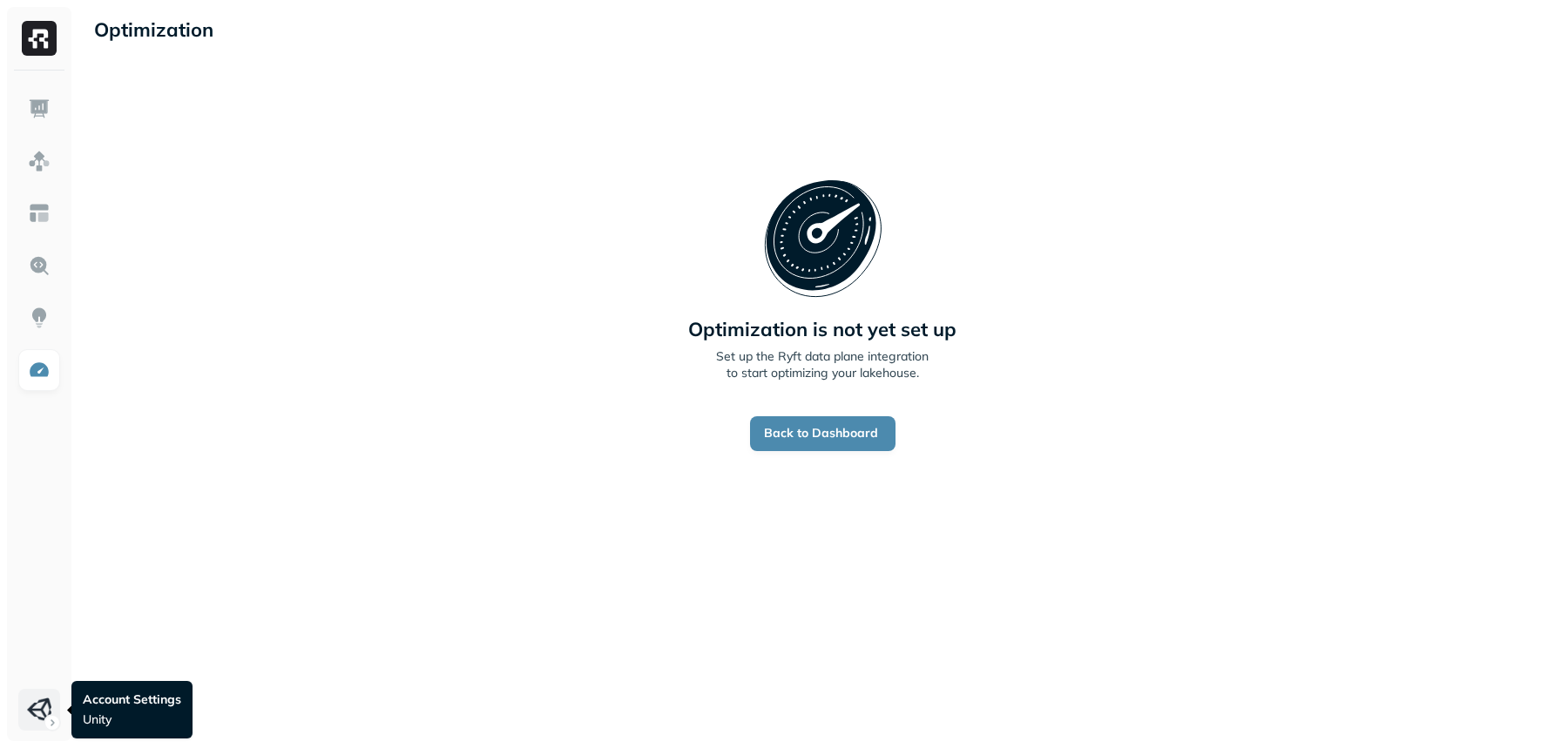
click at [30, 612] on html "Optimization New Policy Optimization is not yet set up Set up the Ryft data pla…" at bounding box center [784, 374] width 1568 height 748
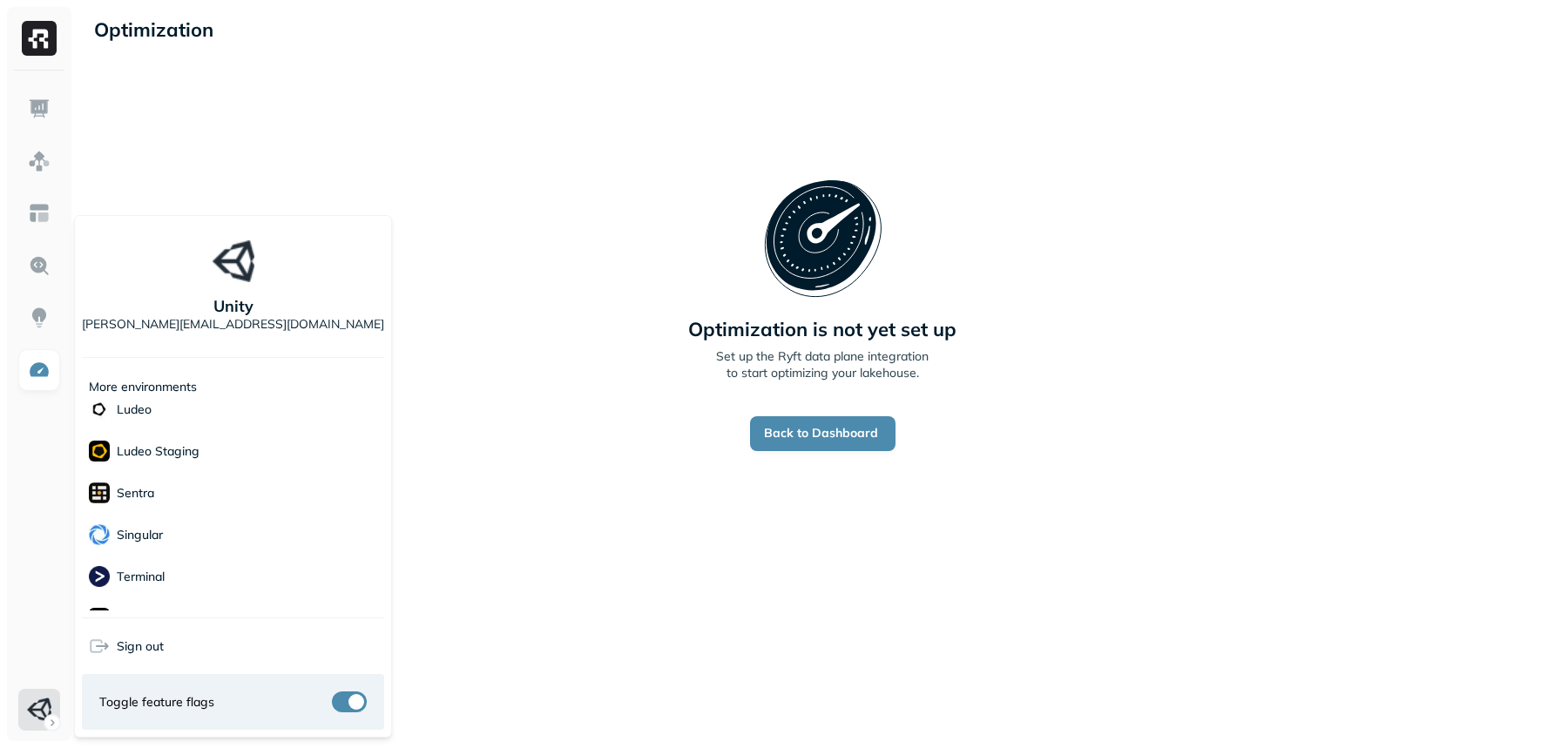
scroll to position [251, 0]
click at [169, 580] on div "Voodoo" at bounding box center [232, 590] width 302 height 42
